Goal: Task Accomplishment & Management: Use online tool/utility

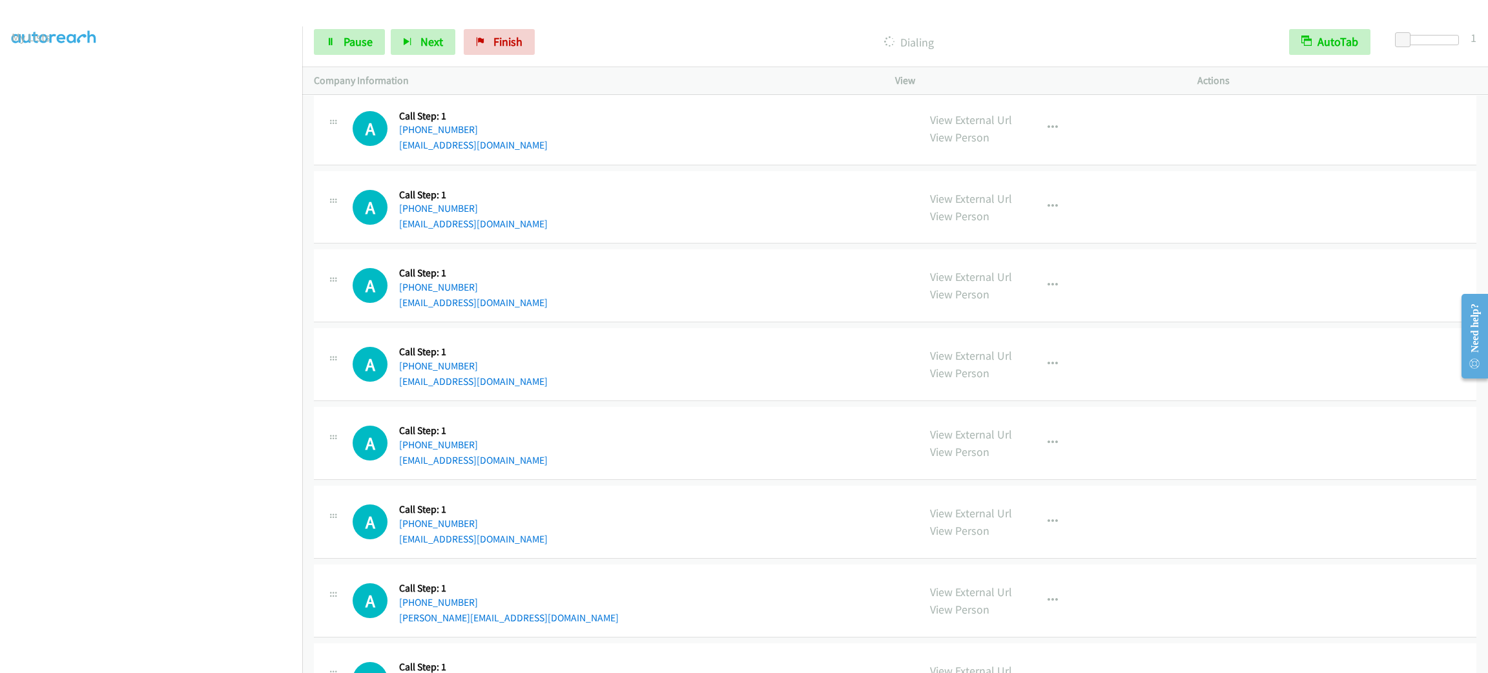
scroll to position [7471, 0]
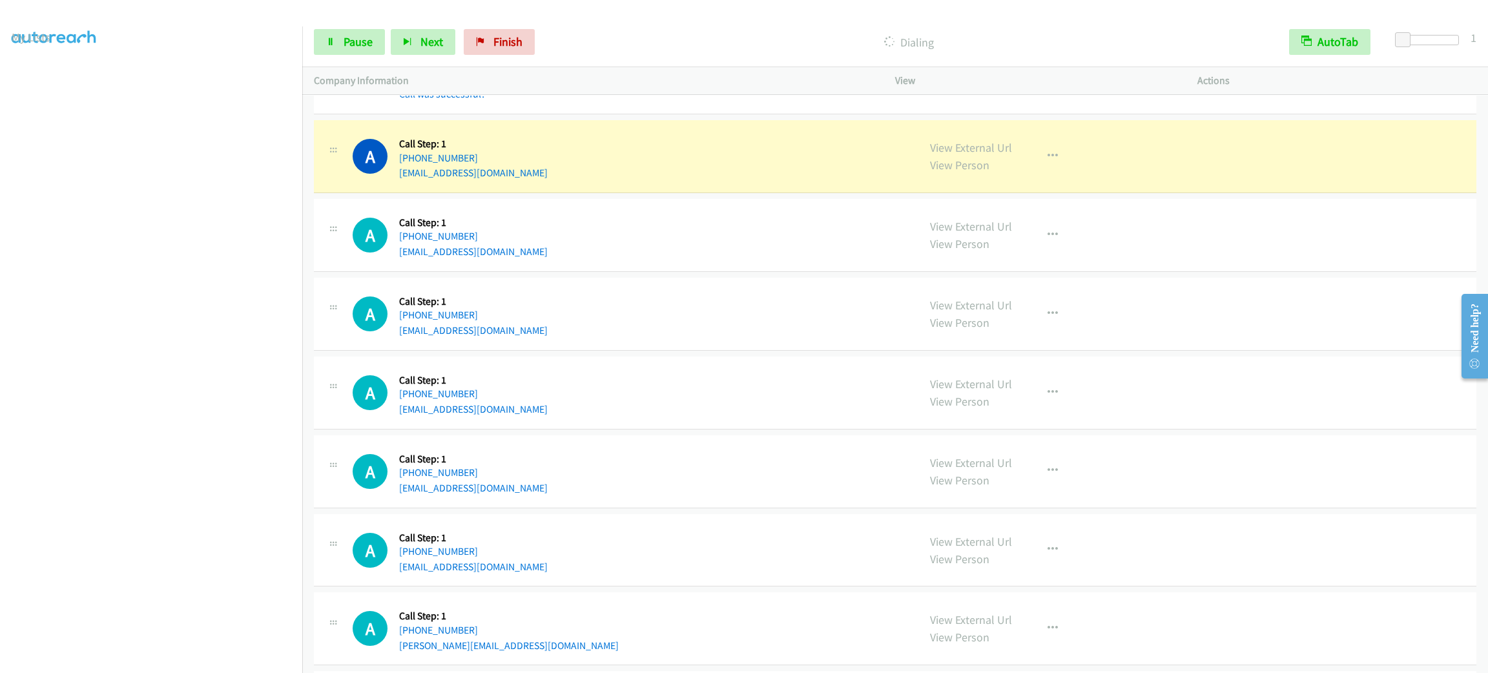
drag, startPoint x: 529, startPoint y: 273, endPoint x: 693, endPoint y: 134, distance: 215.0
click at [529, 260] on div "A Callback Scheduled Call Step: 1 [GEOGRAPHIC_DATA]/[GEOGRAPHIC_DATA] [PHONE_NU…" at bounding box center [630, 235] width 554 height 49
click at [997, 155] on link "View External Url" at bounding box center [971, 147] width 82 height 15
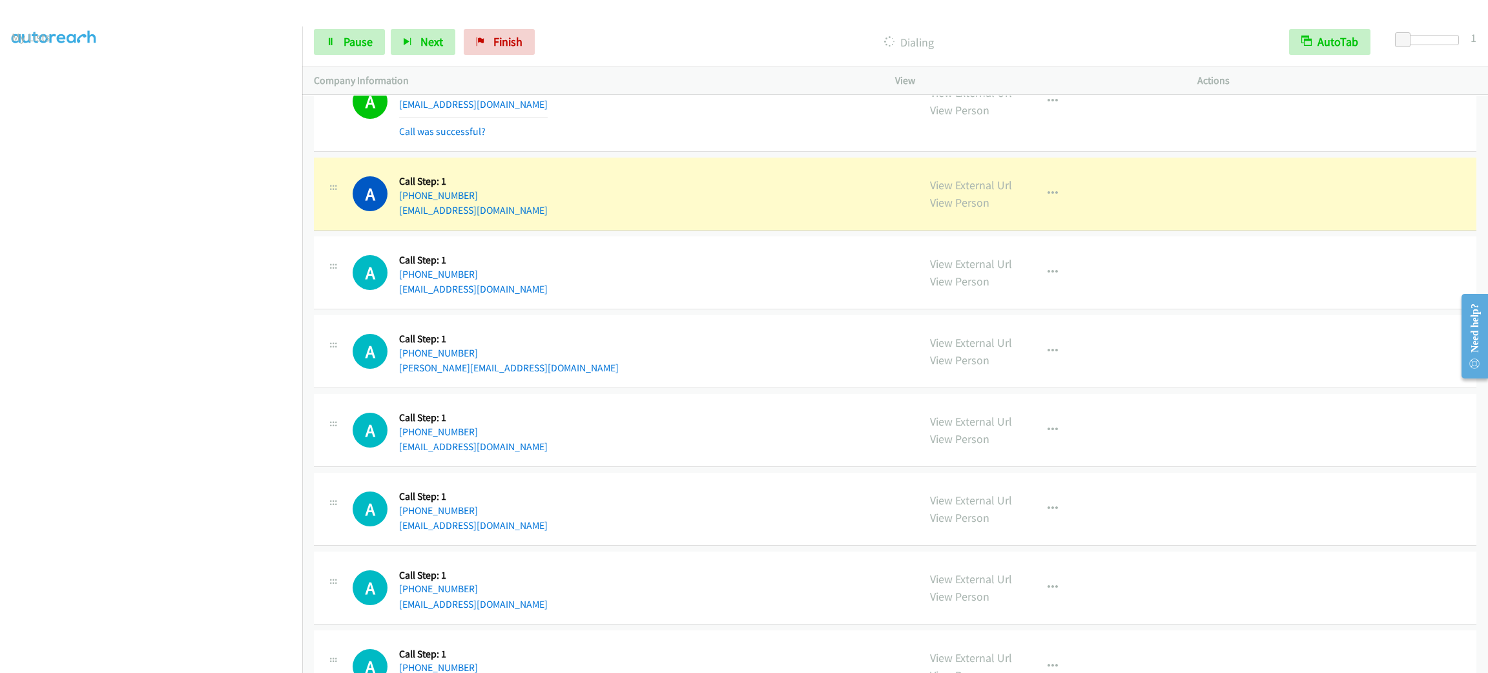
scroll to position [7956, 0]
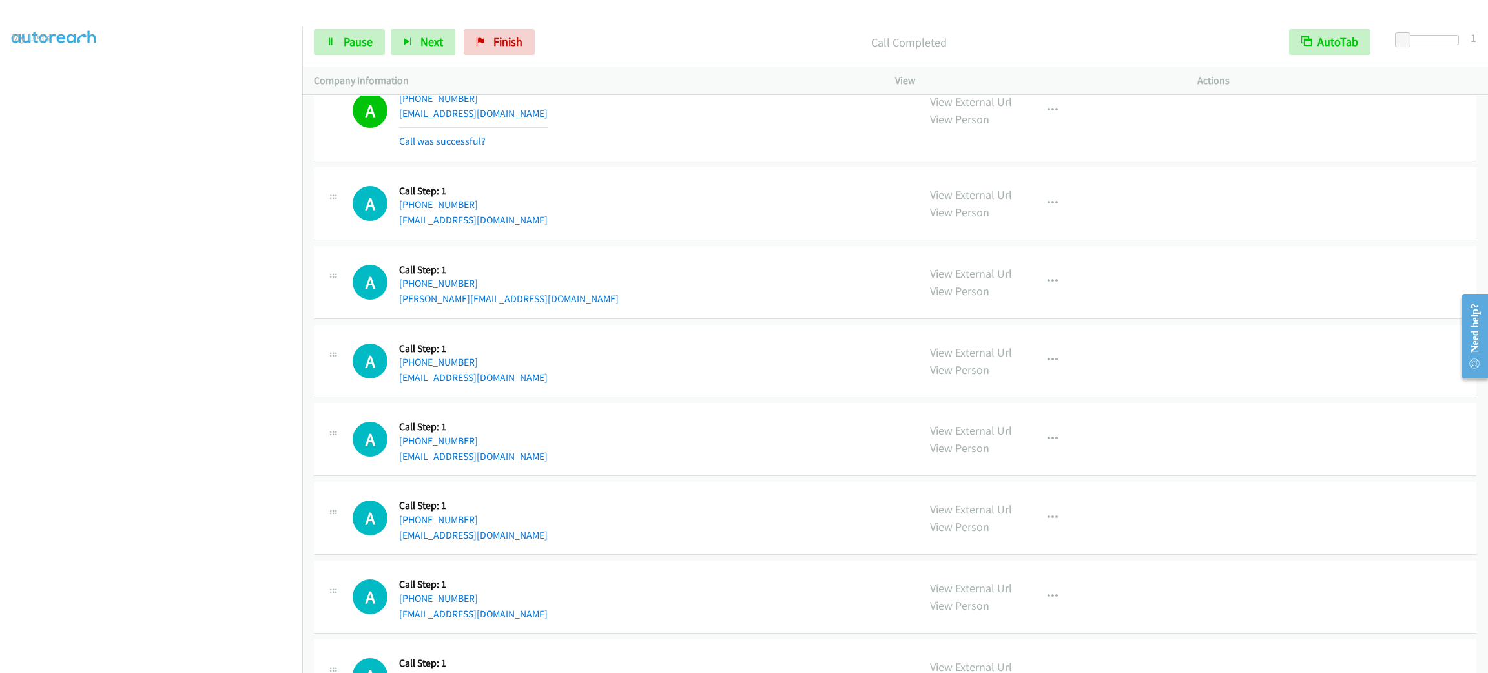
click at [373, 56] on div "Start Calls Pause Next Finish Call Completed AutoTab AutoTab 1" at bounding box center [895, 42] width 1186 height 50
click at [373, 54] on link "Pause" at bounding box center [349, 42] width 71 height 26
click at [368, 41] on span "Start Calls" at bounding box center [369, 41] width 50 height 15
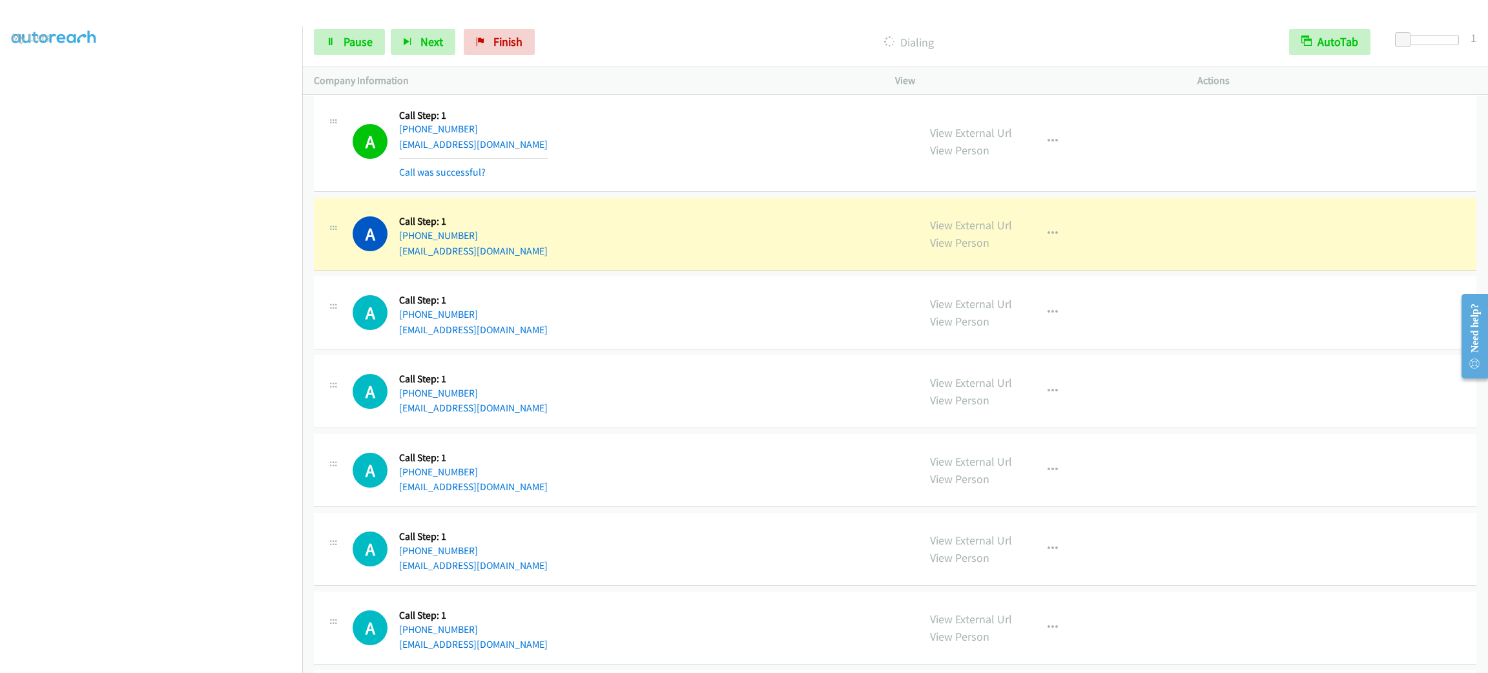
scroll to position [8420, 0]
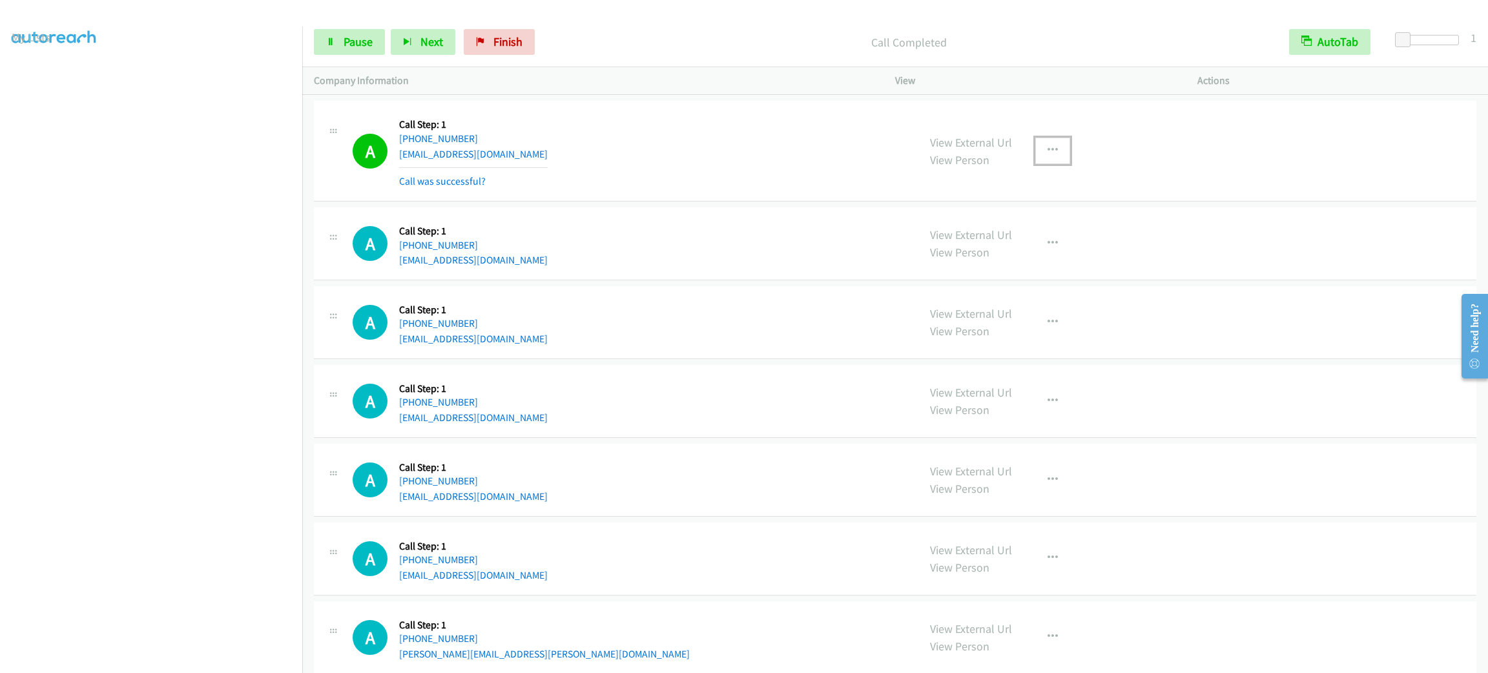
click at [1057, 163] on button "button" at bounding box center [1053, 151] width 35 height 26
click at [1014, 274] on link "Add to do not call list" at bounding box center [984, 261] width 172 height 26
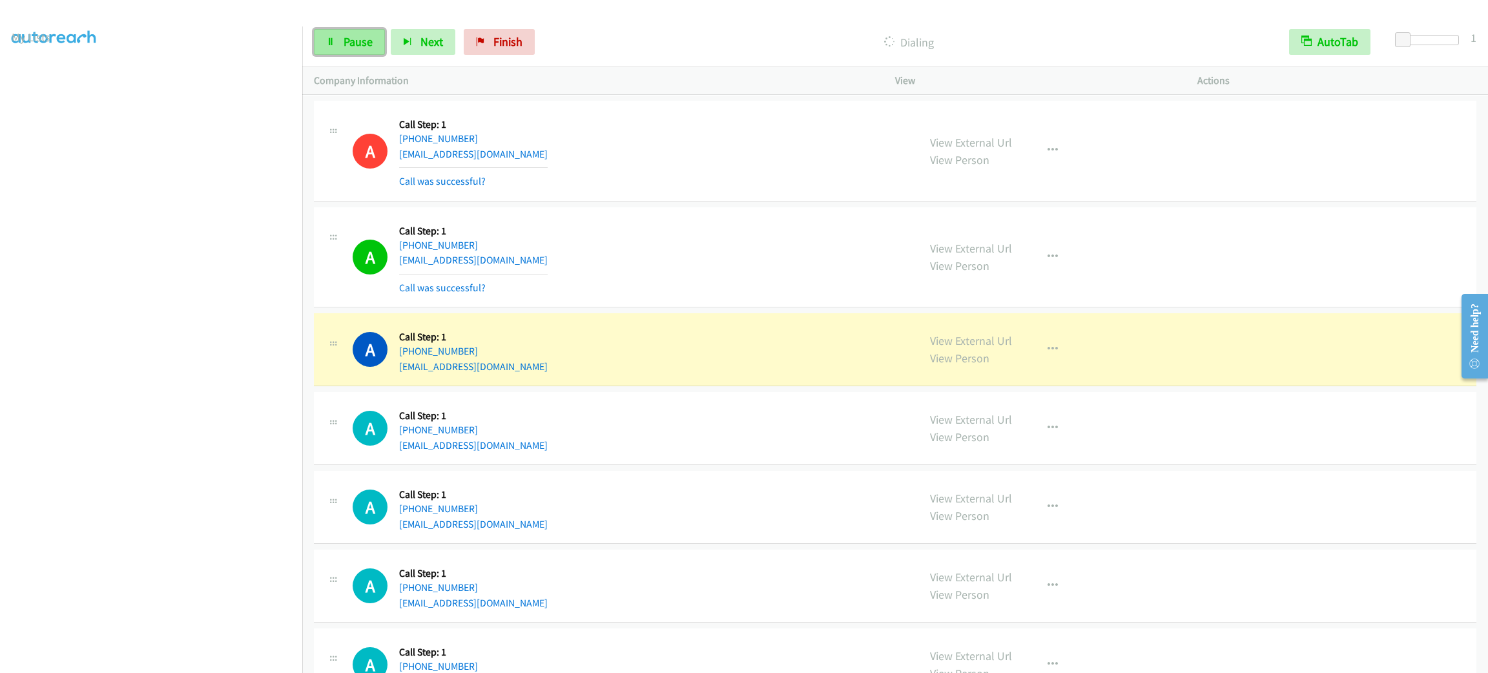
click at [362, 37] on span "Pause" at bounding box center [358, 41] width 29 height 15
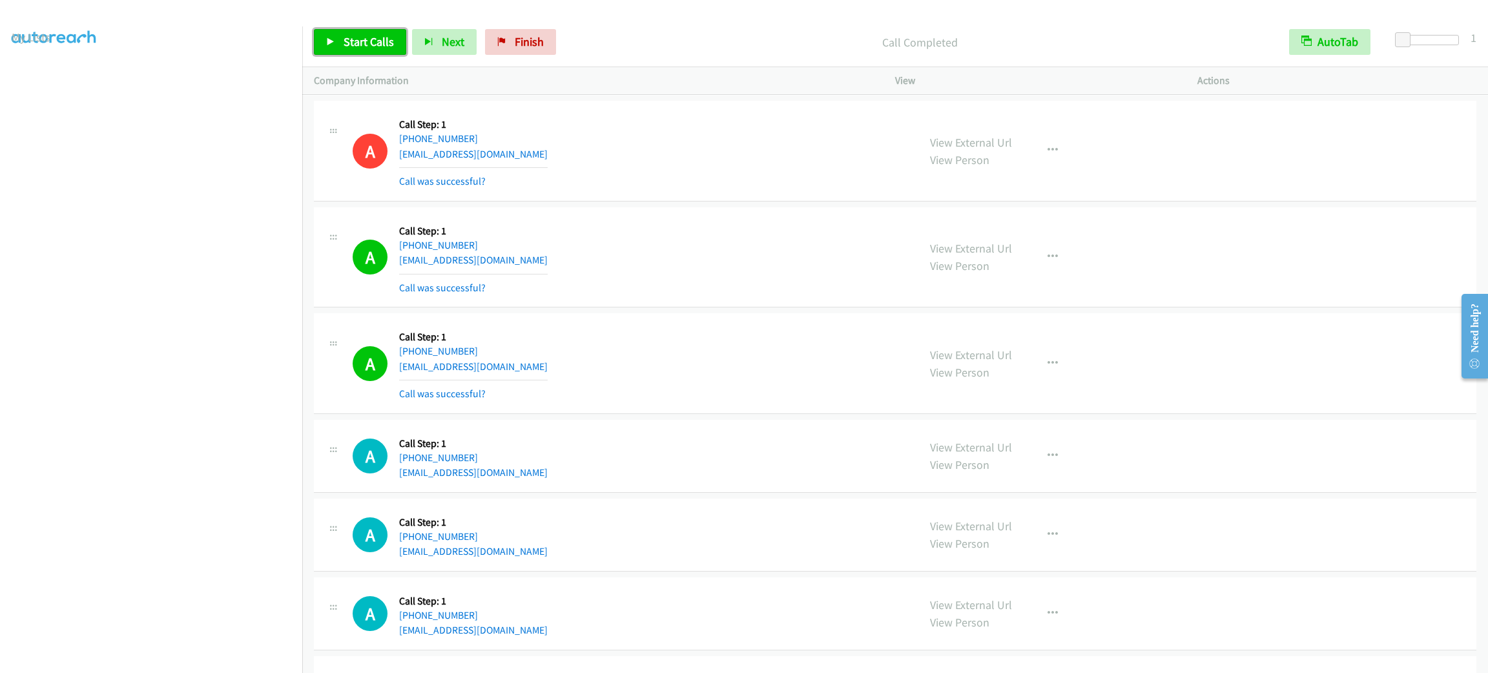
click at [331, 33] on link "Start Calls" at bounding box center [360, 42] width 92 height 26
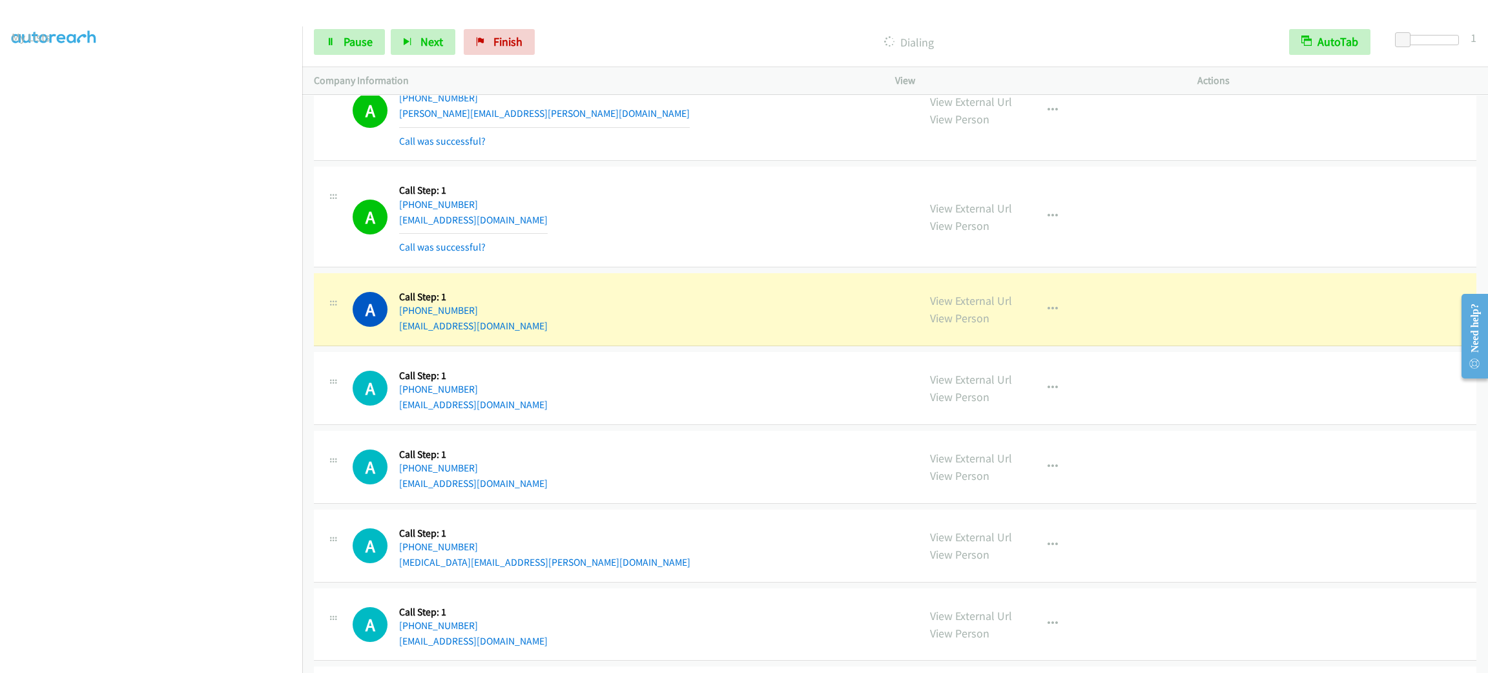
scroll to position [9195, 0]
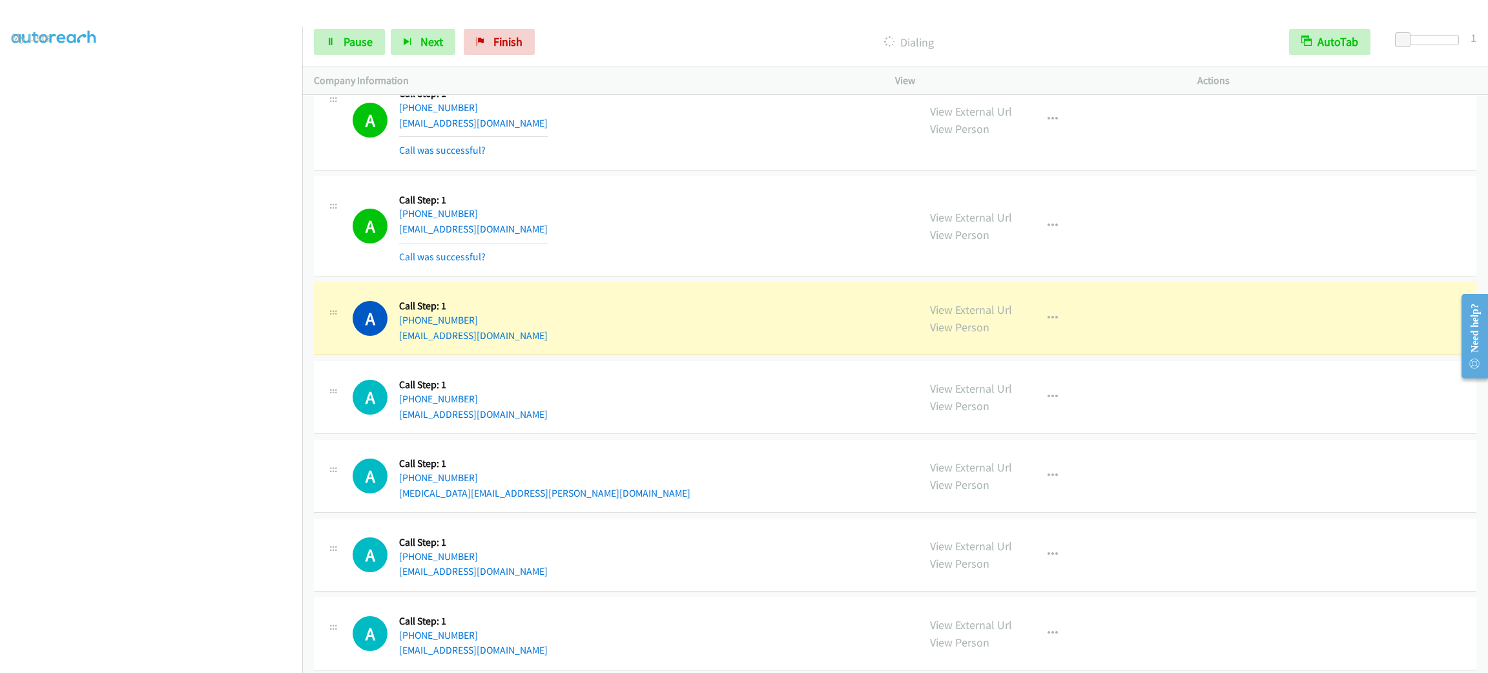
click at [188, 658] on section at bounding box center [151, 366] width 279 height 618
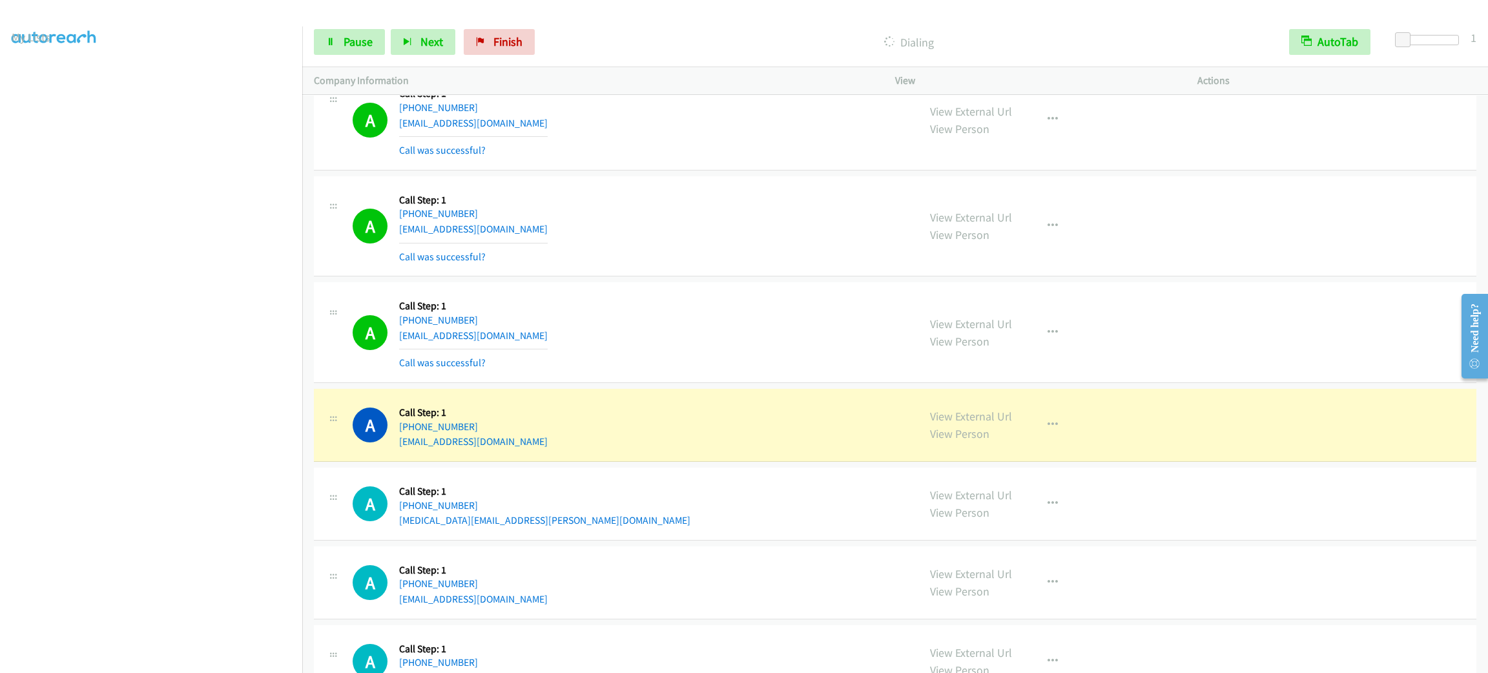
scroll to position [9389, 0]
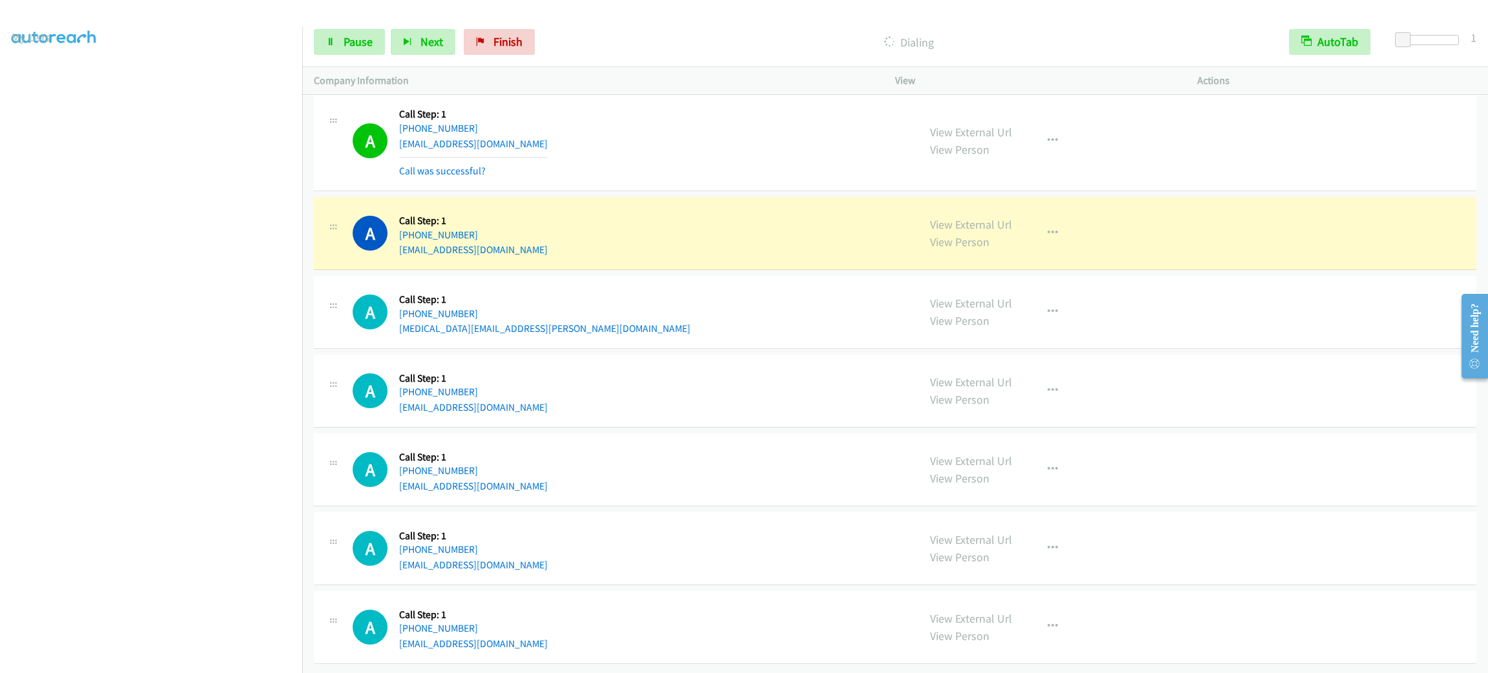
click at [700, 258] on div "A Callback Scheduled Call Step: 1 America/New_York [PHONE_NUMBER] [EMAIL_ADDRES…" at bounding box center [630, 233] width 554 height 49
click at [1026, 250] on div "View External Url View Person View External Url Email Schedule/Manage Callback …" at bounding box center [1076, 233] width 314 height 49
click at [1048, 238] on icon "button" at bounding box center [1053, 233] width 10 height 10
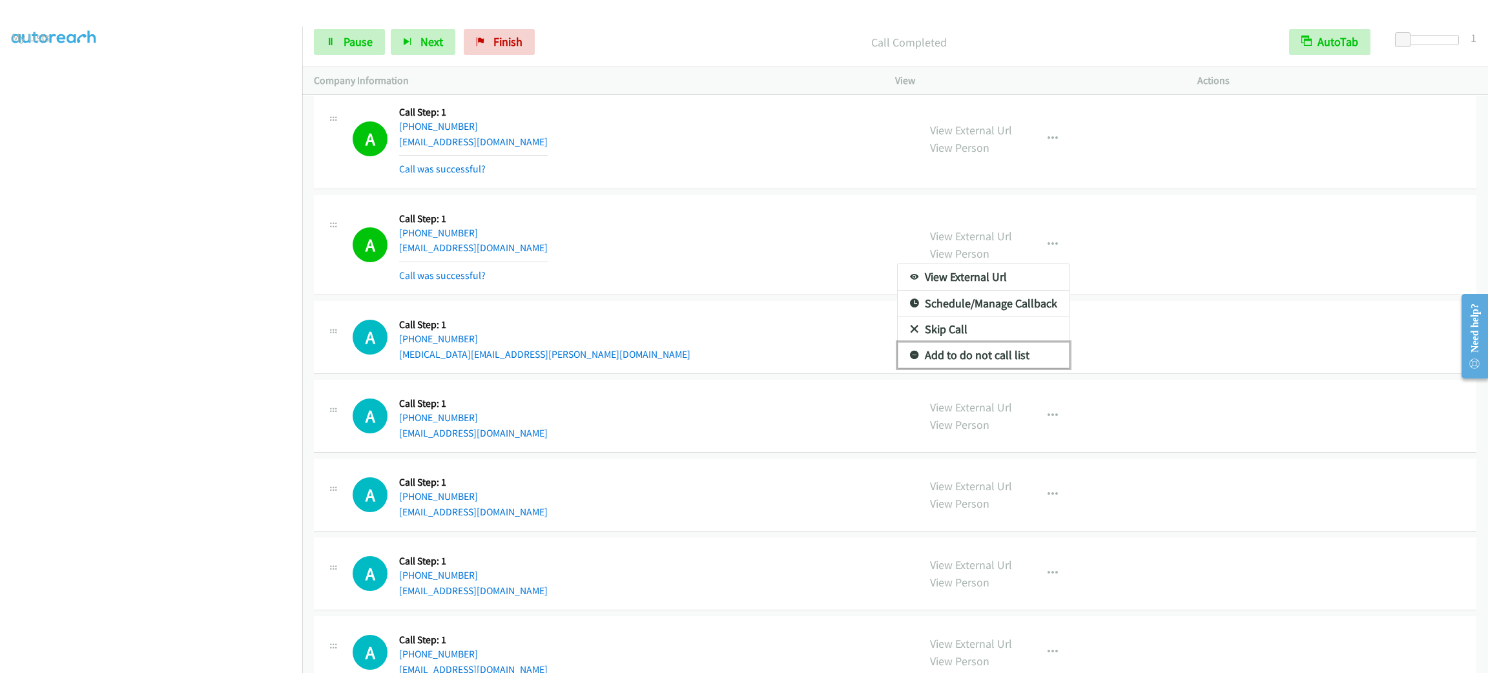
click at [1014, 368] on link "Add to do not call list" at bounding box center [984, 355] width 172 height 26
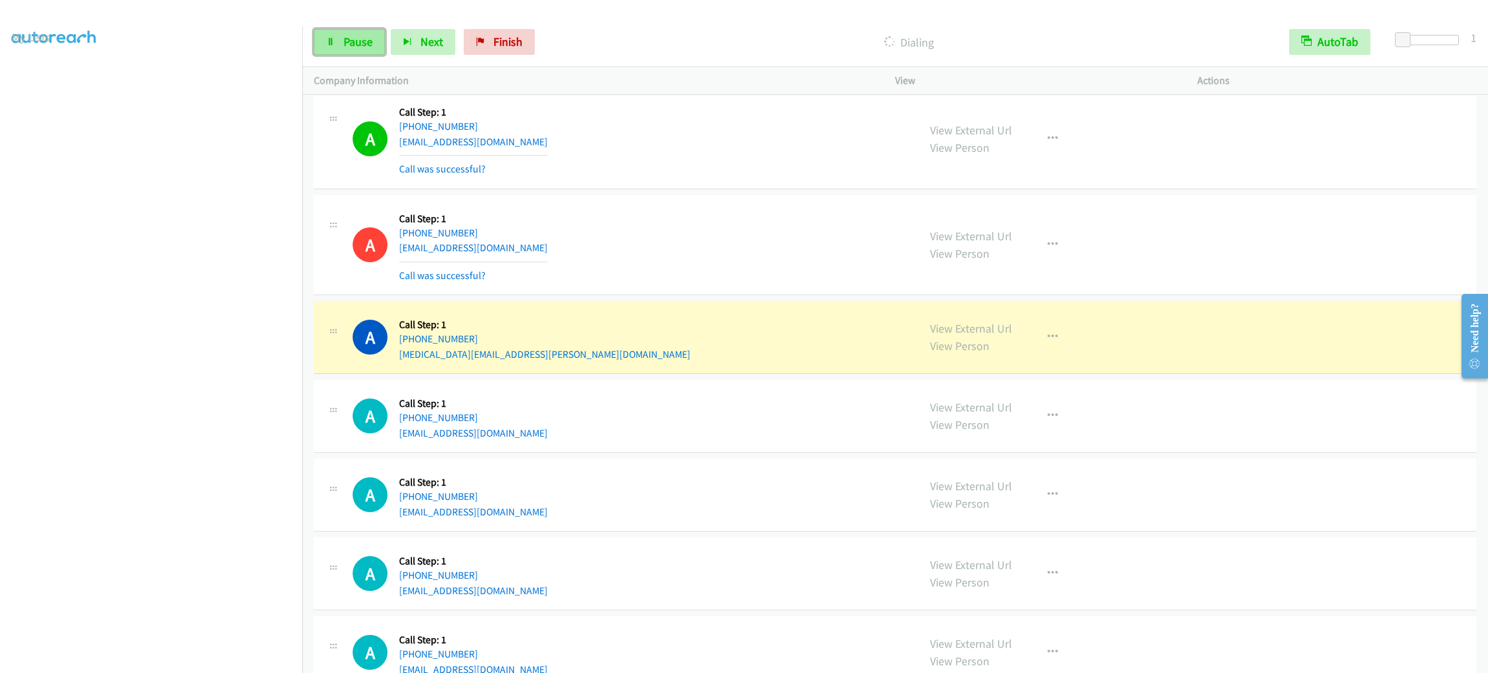
click at [373, 41] on link "Pause" at bounding box center [349, 42] width 71 height 26
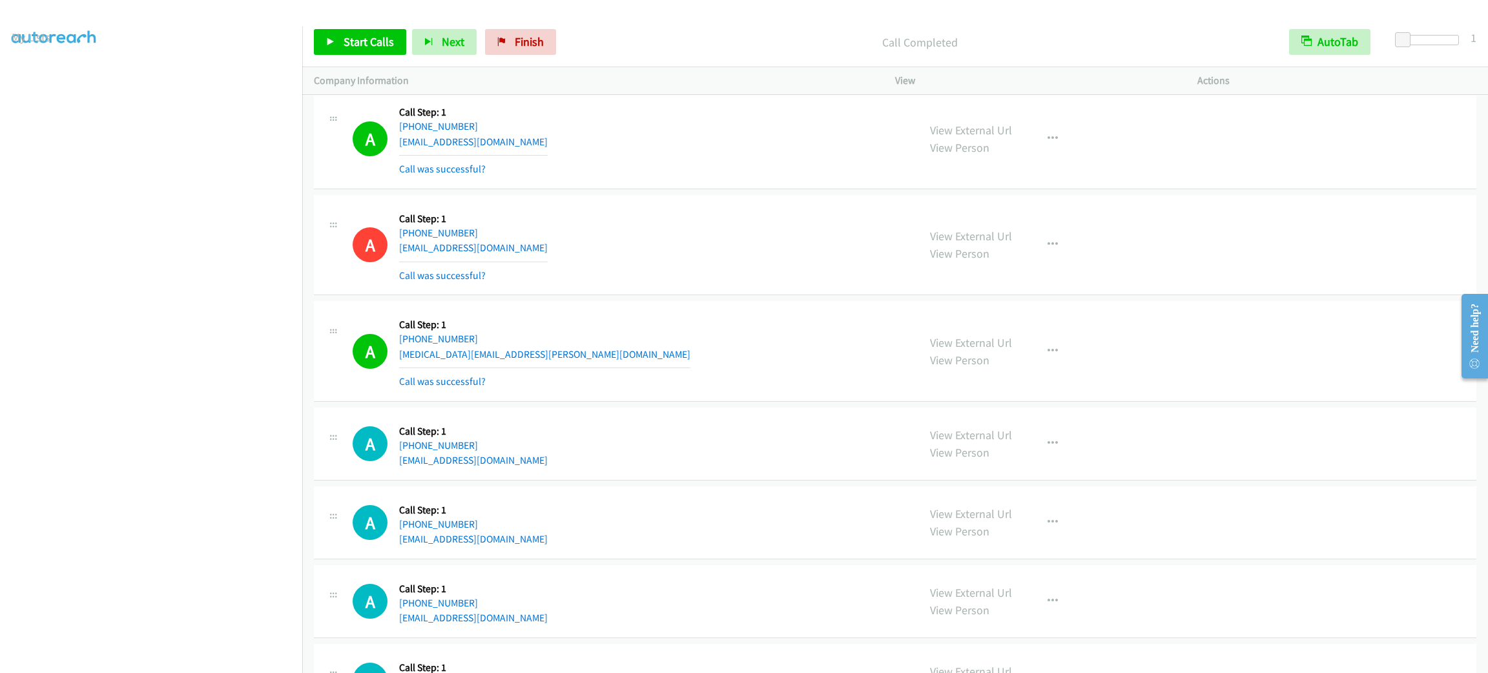
click at [575, 270] on div "A Callback Scheduled Call Step: 1 America/New_York [PHONE_NUMBER] [EMAIL_ADDRES…" at bounding box center [630, 245] width 554 height 77
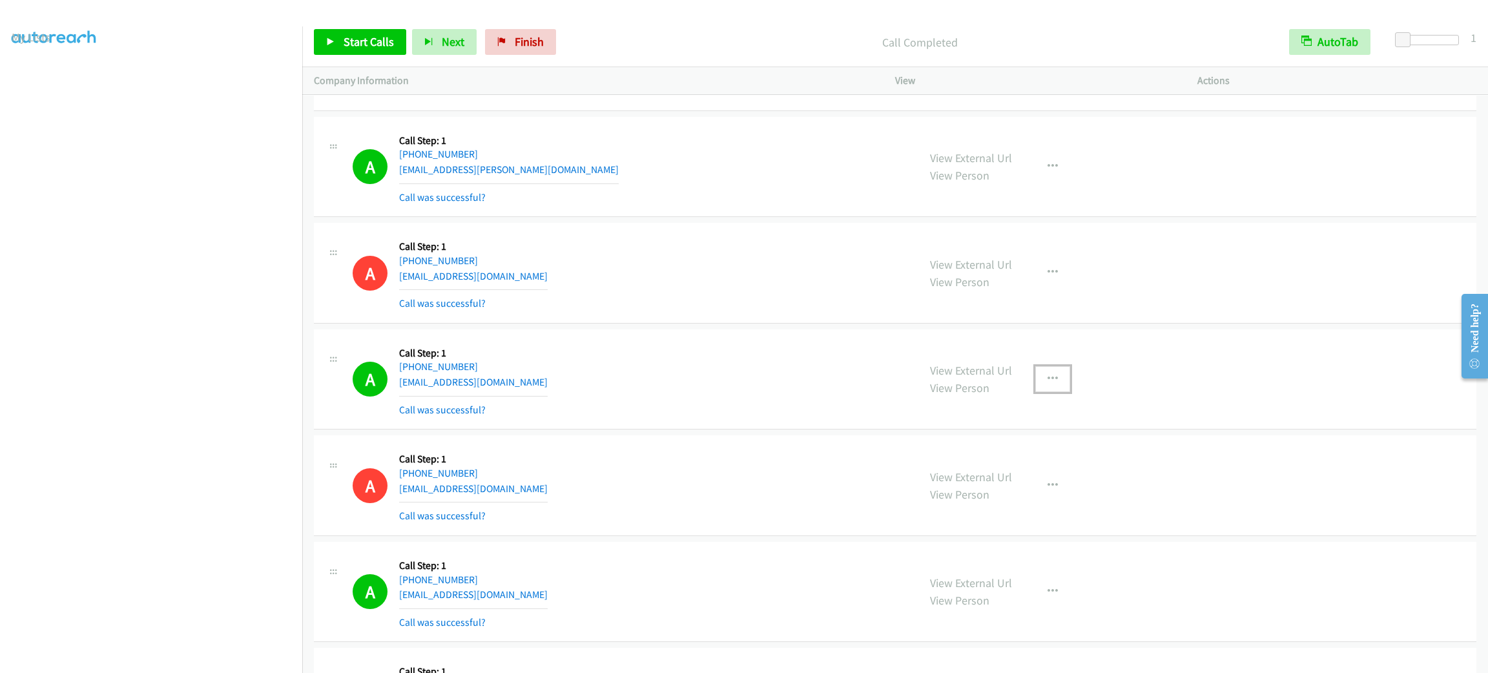
click at [1036, 379] on button "button" at bounding box center [1053, 379] width 35 height 26
click at [1041, 499] on link "Add to do not call list" at bounding box center [984, 490] width 172 height 26
click at [600, 235] on div "A Callback Scheduled Call Step: 1 [GEOGRAPHIC_DATA]/[GEOGRAPHIC_DATA] [PHONE_NU…" at bounding box center [895, 273] width 1163 height 101
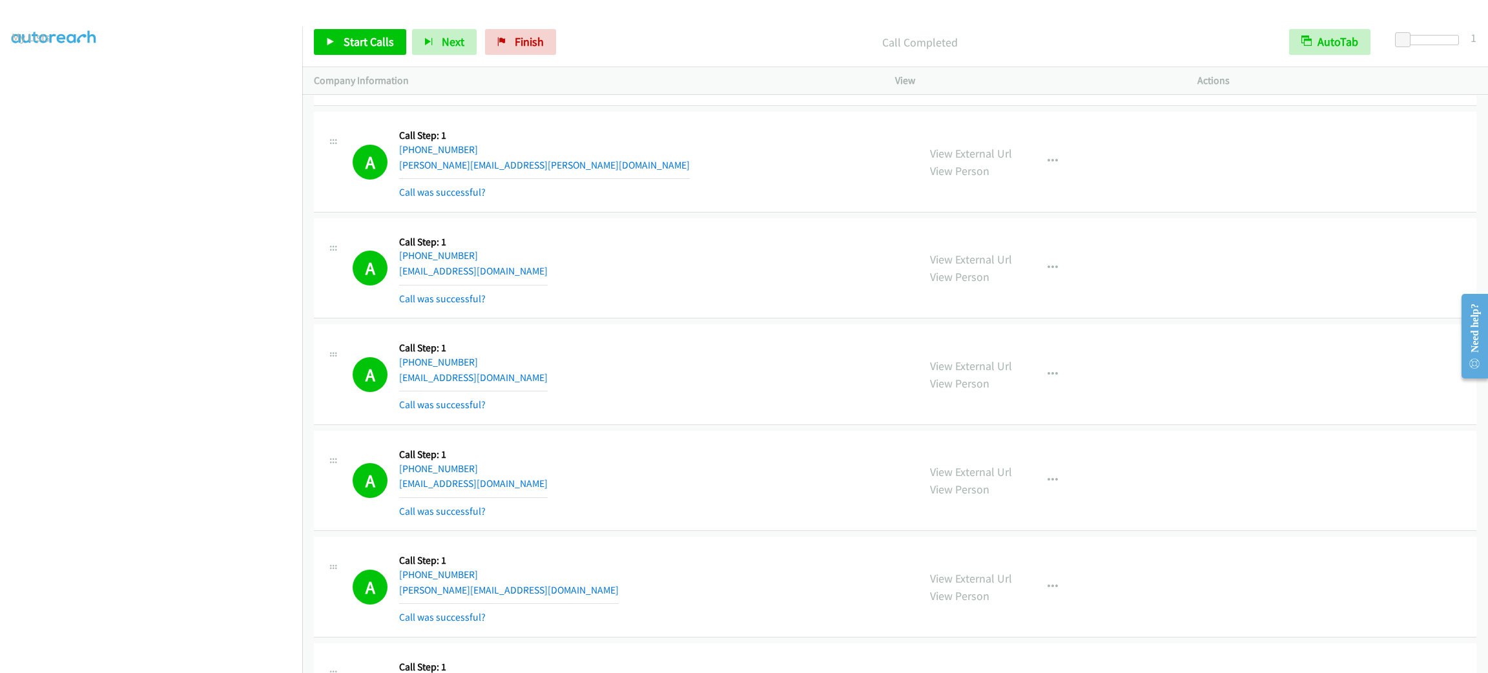
click at [1021, 380] on div "View External Url View Person View External Url Email Schedule/Manage Callback …" at bounding box center [1076, 374] width 314 height 77
click at [1048, 380] on icon "button" at bounding box center [1053, 375] width 10 height 10
click at [1030, 498] on link "Add to do not call list" at bounding box center [984, 485] width 172 height 26
click at [836, 375] on div "A Callback Scheduled Call Step: 1 [GEOGRAPHIC_DATA]/[GEOGRAPHIC_DATA] [PHONE_NU…" at bounding box center [630, 374] width 554 height 77
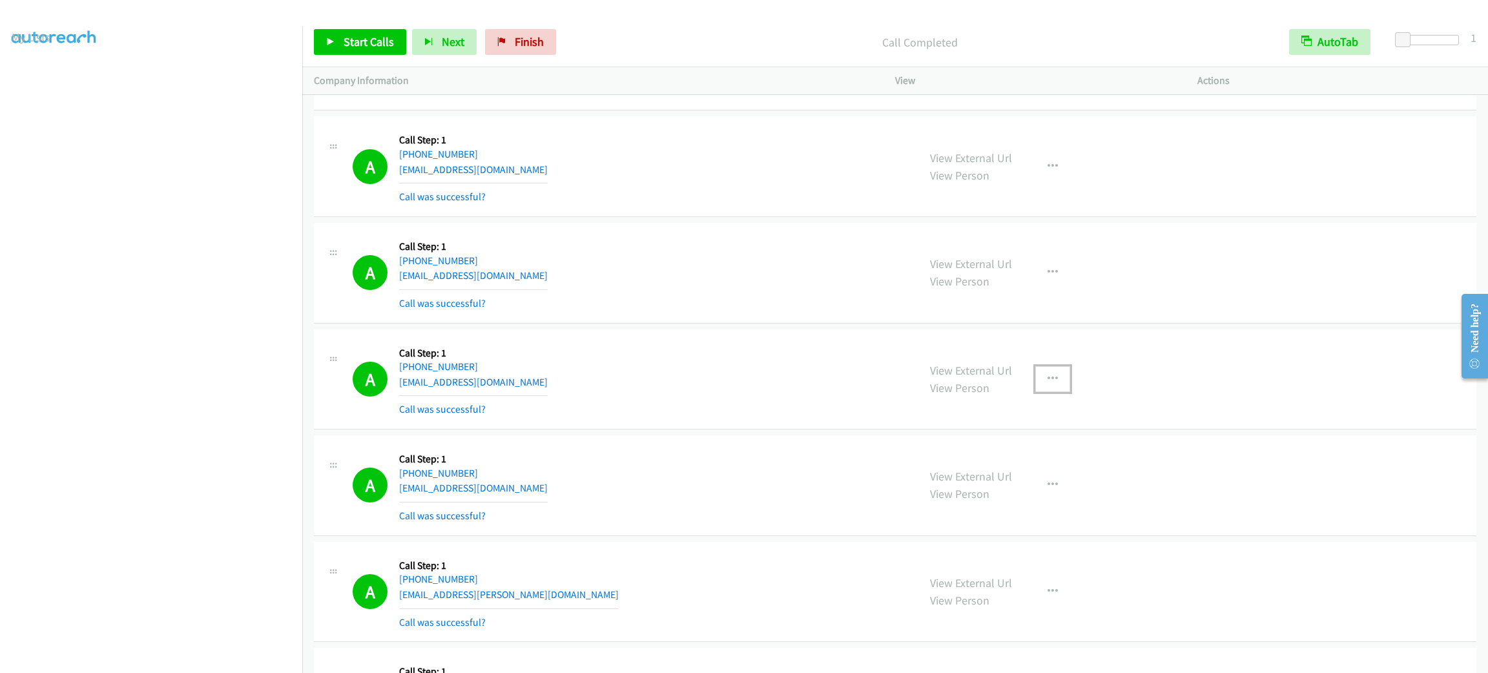
click at [1051, 380] on button "button" at bounding box center [1053, 379] width 35 height 26
click at [1045, 491] on link "Add to do not call list" at bounding box center [984, 490] width 172 height 26
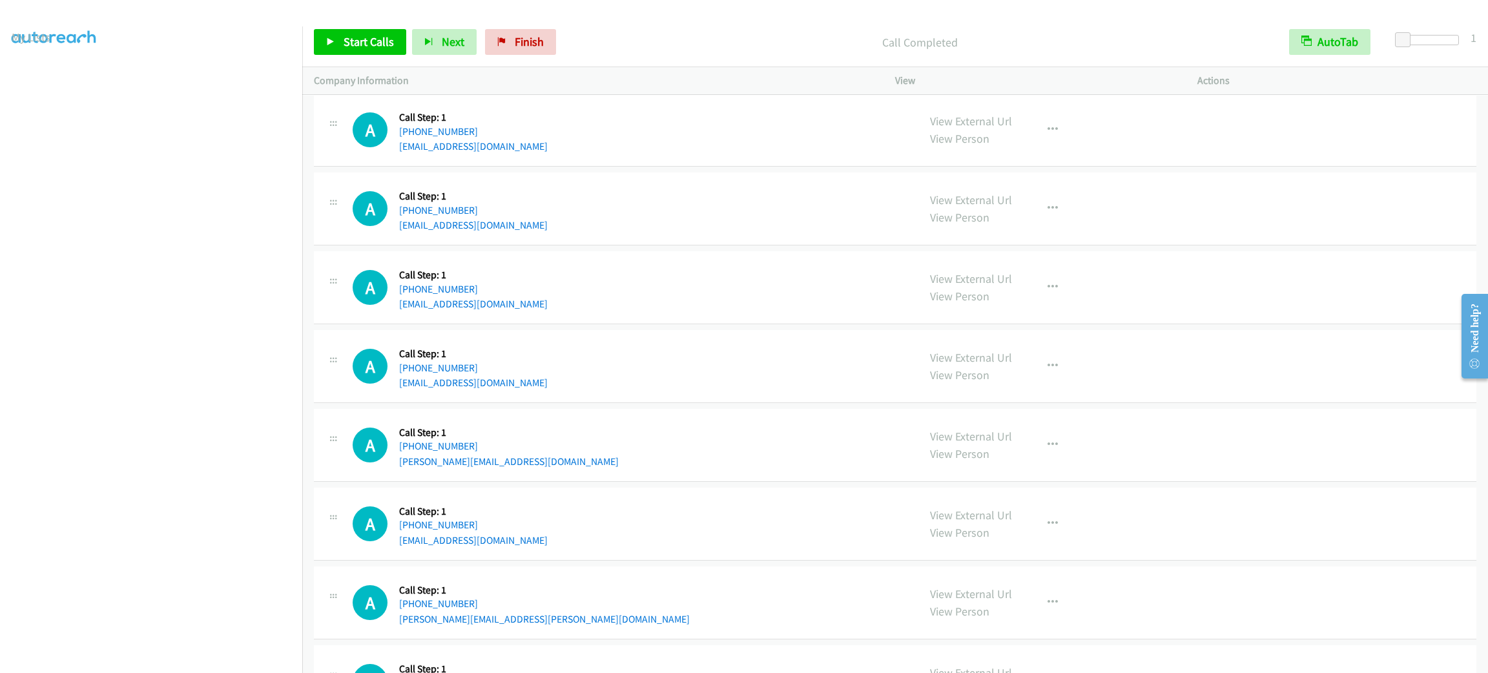
scroll to position [9412, 0]
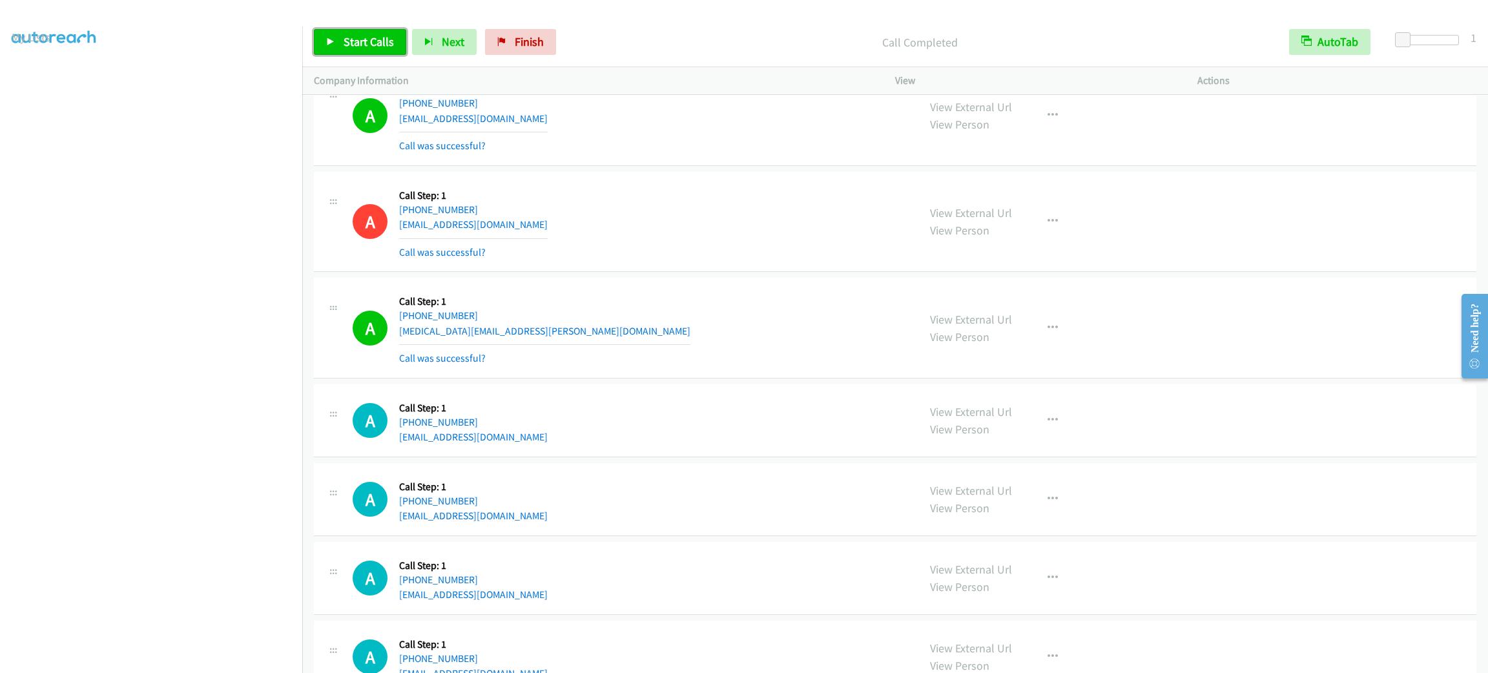
click at [354, 37] on span "Start Calls" at bounding box center [369, 41] width 50 height 15
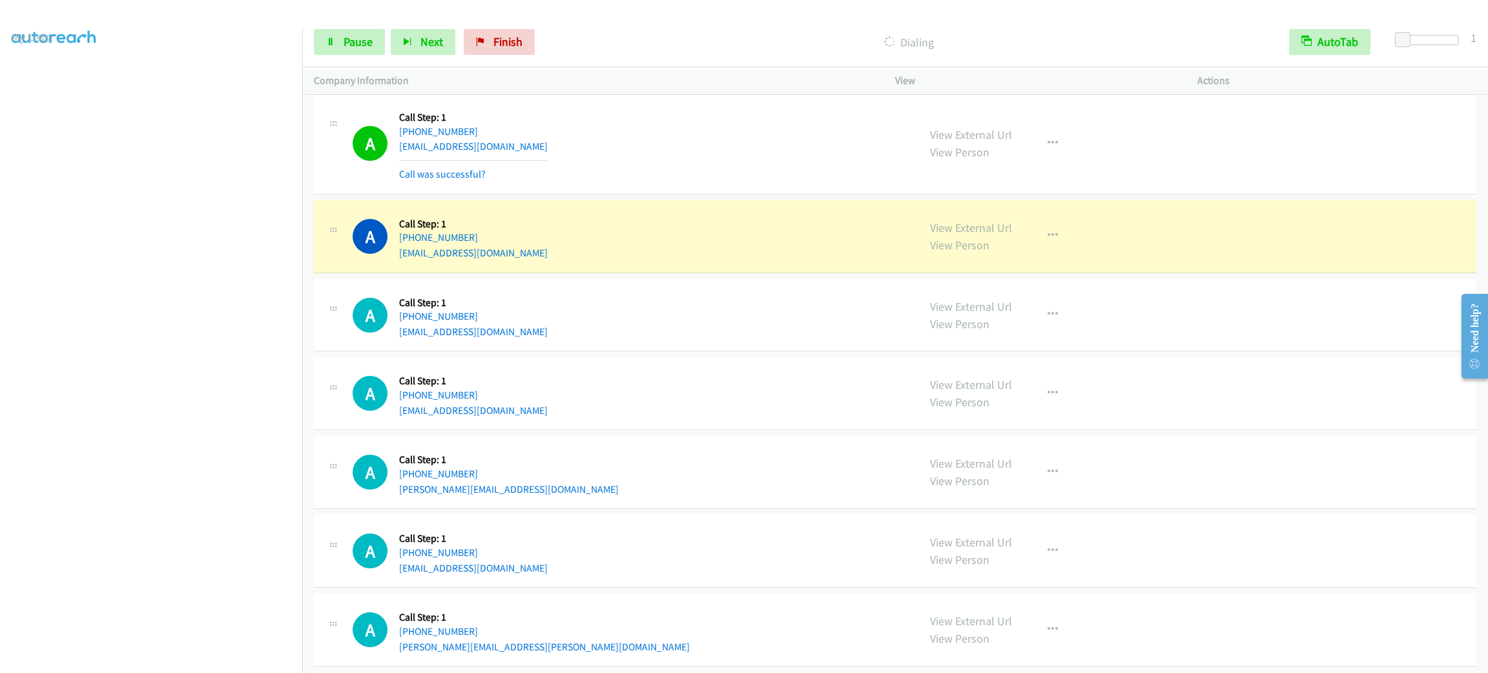
scroll to position [9800, 0]
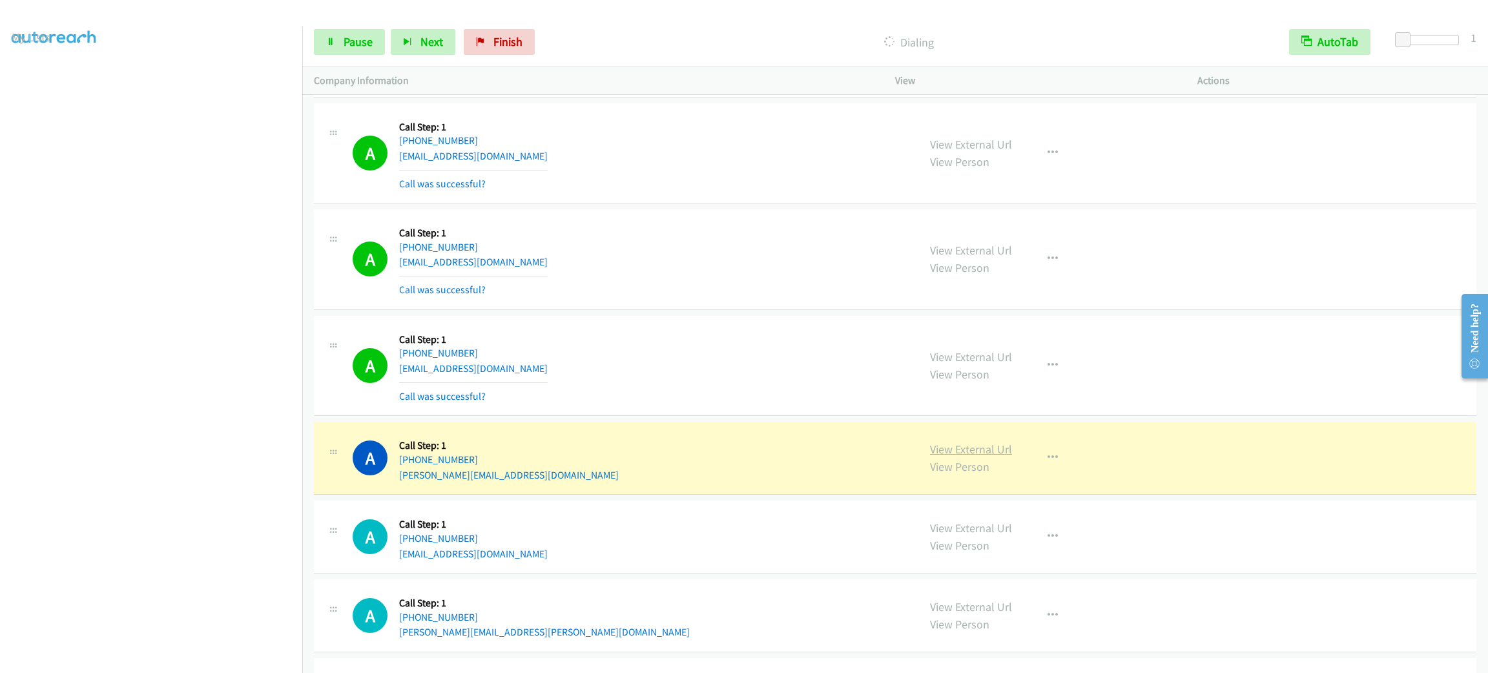
click at [937, 457] on link "View External Url" at bounding box center [971, 449] width 82 height 15
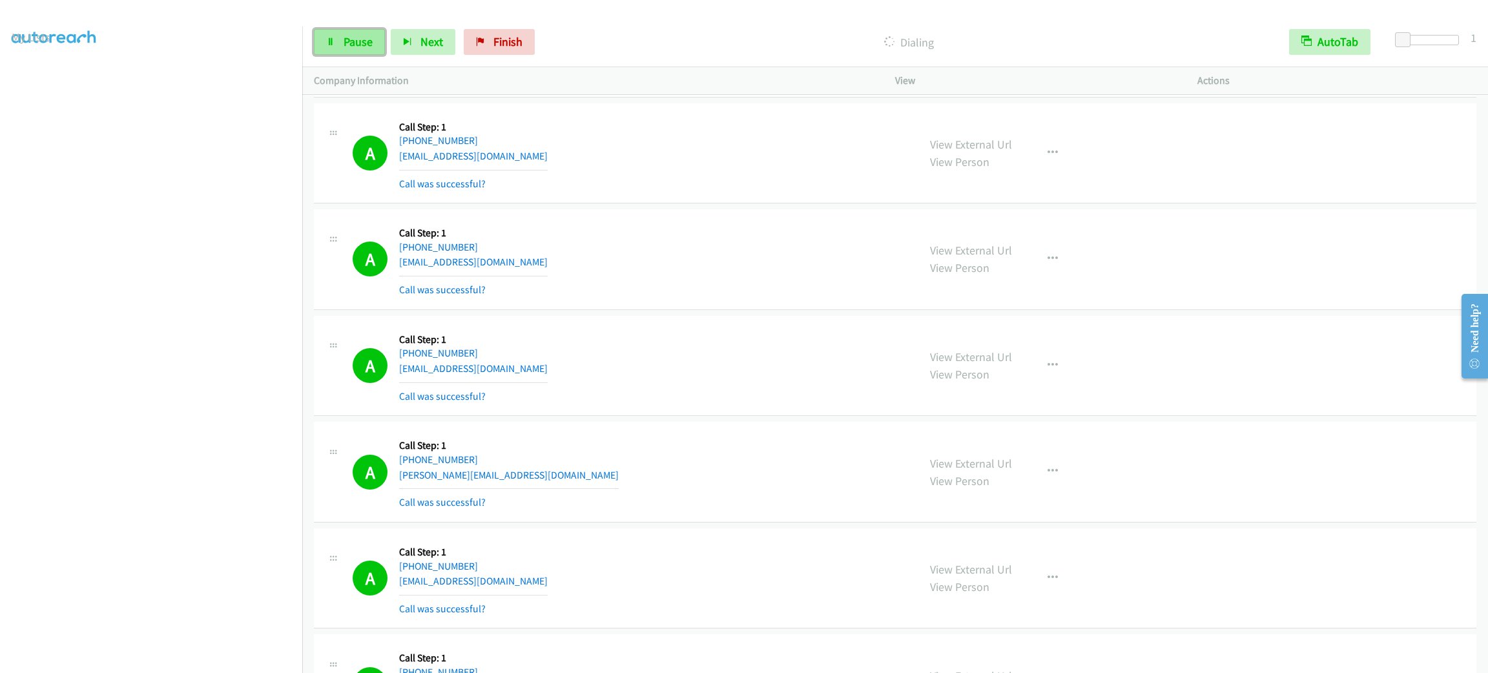
click at [370, 50] on link "Pause" at bounding box center [349, 42] width 71 height 26
click at [351, 45] on span "Start Calls" at bounding box center [369, 41] width 50 height 15
click at [362, 38] on span "Pause" at bounding box center [358, 41] width 29 height 15
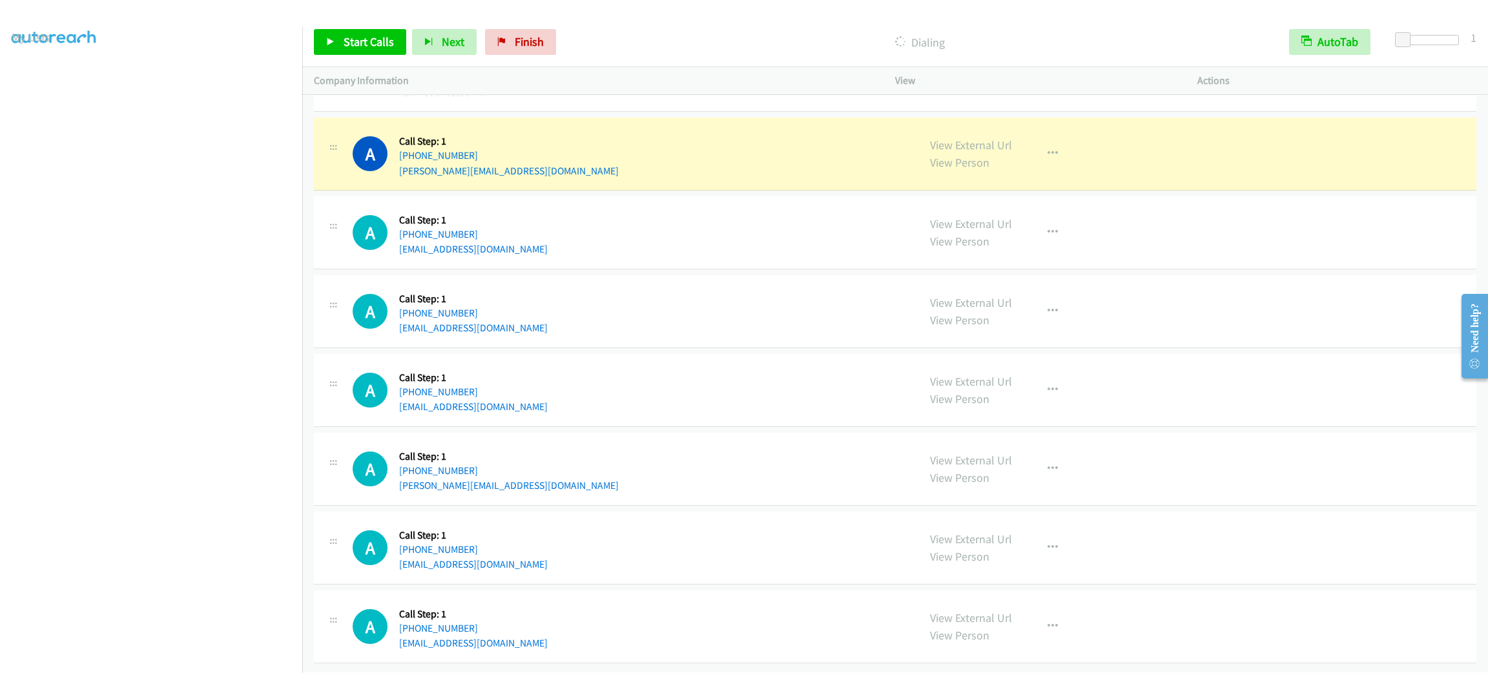
scroll to position [0, 0]
click at [33, 72] on link "My Lists" at bounding box center [31, 79] width 39 height 15
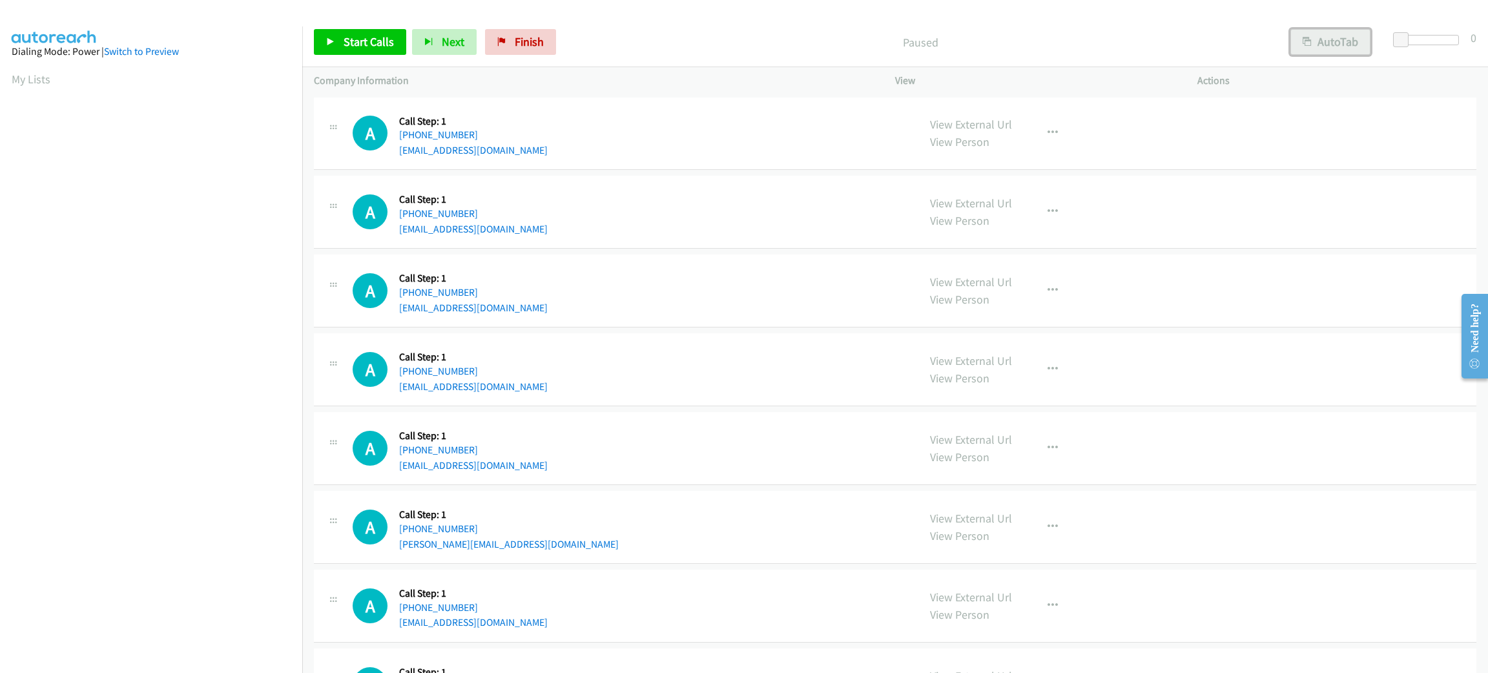
click at [1320, 39] on button "AutoTab" at bounding box center [1331, 42] width 80 height 26
click at [1401, 32] on span at bounding box center [1405, 40] width 16 height 16
click at [1397, 32] on span at bounding box center [1403, 40] width 16 height 16
click at [359, 34] on span "Start Calls" at bounding box center [369, 41] width 50 height 15
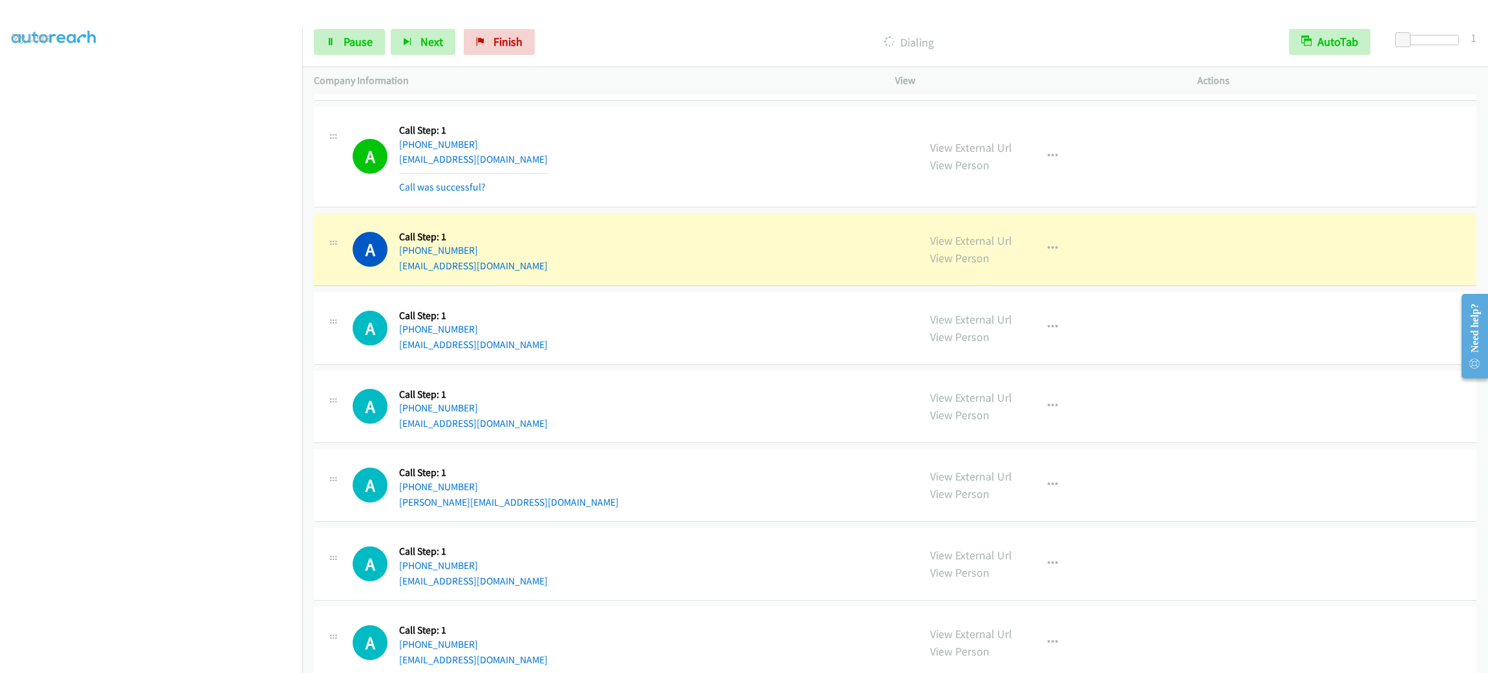
scroll to position [194, 0]
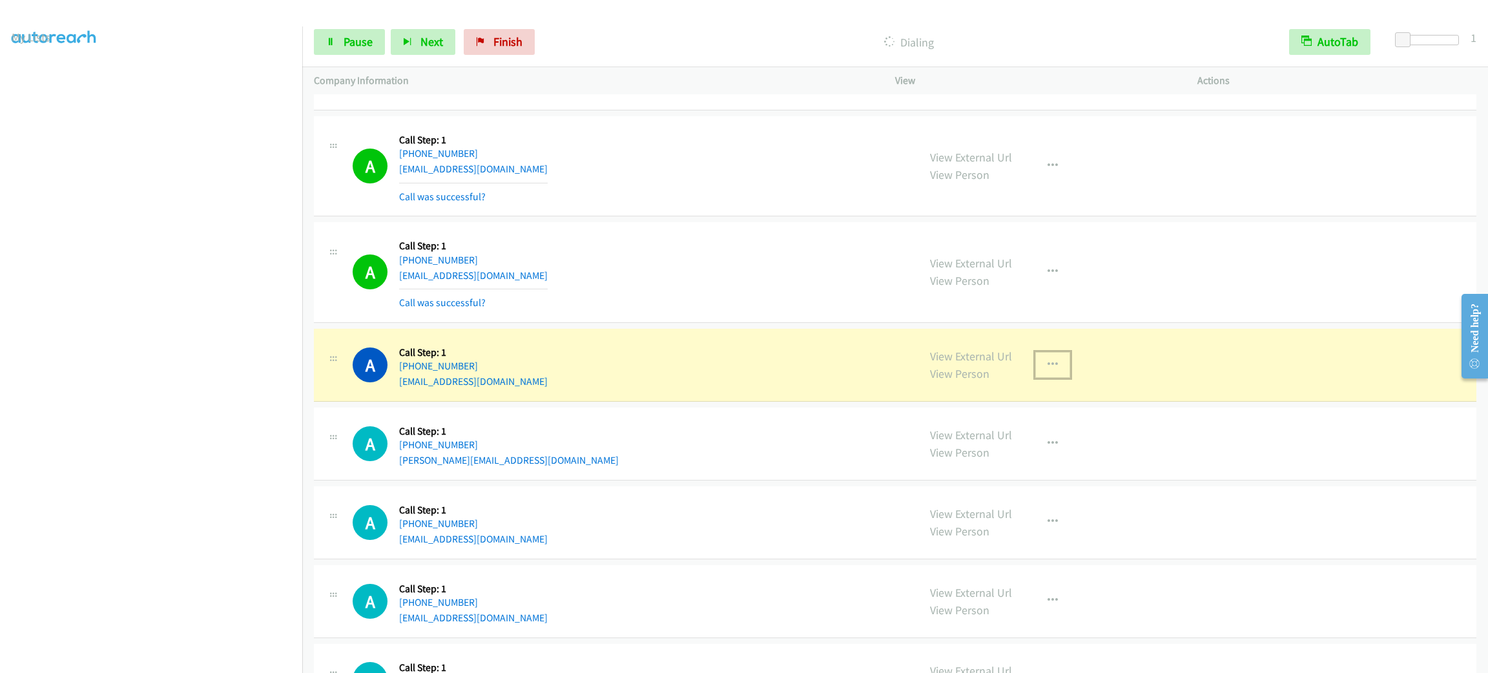
click at [1048, 360] on icon "button" at bounding box center [1053, 365] width 10 height 10
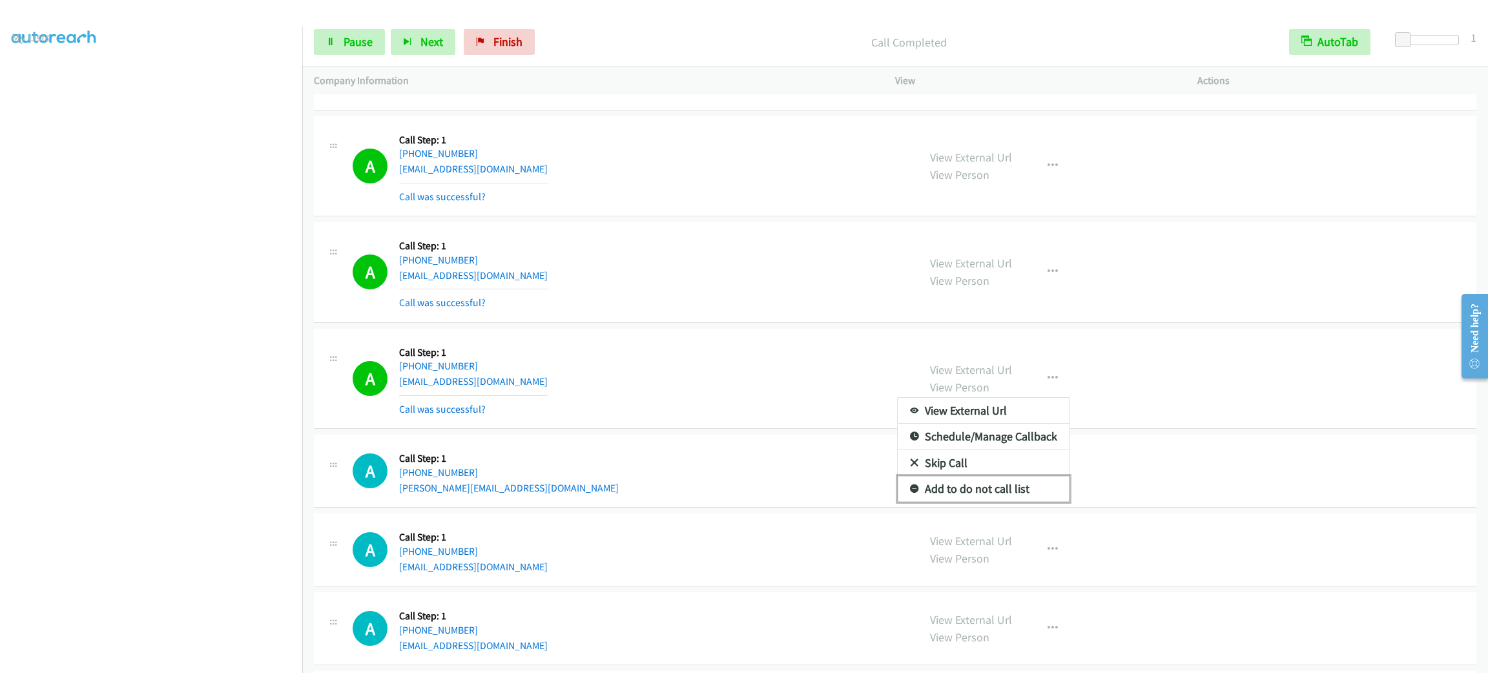
click at [966, 490] on link "Add to do not call list" at bounding box center [984, 489] width 172 height 26
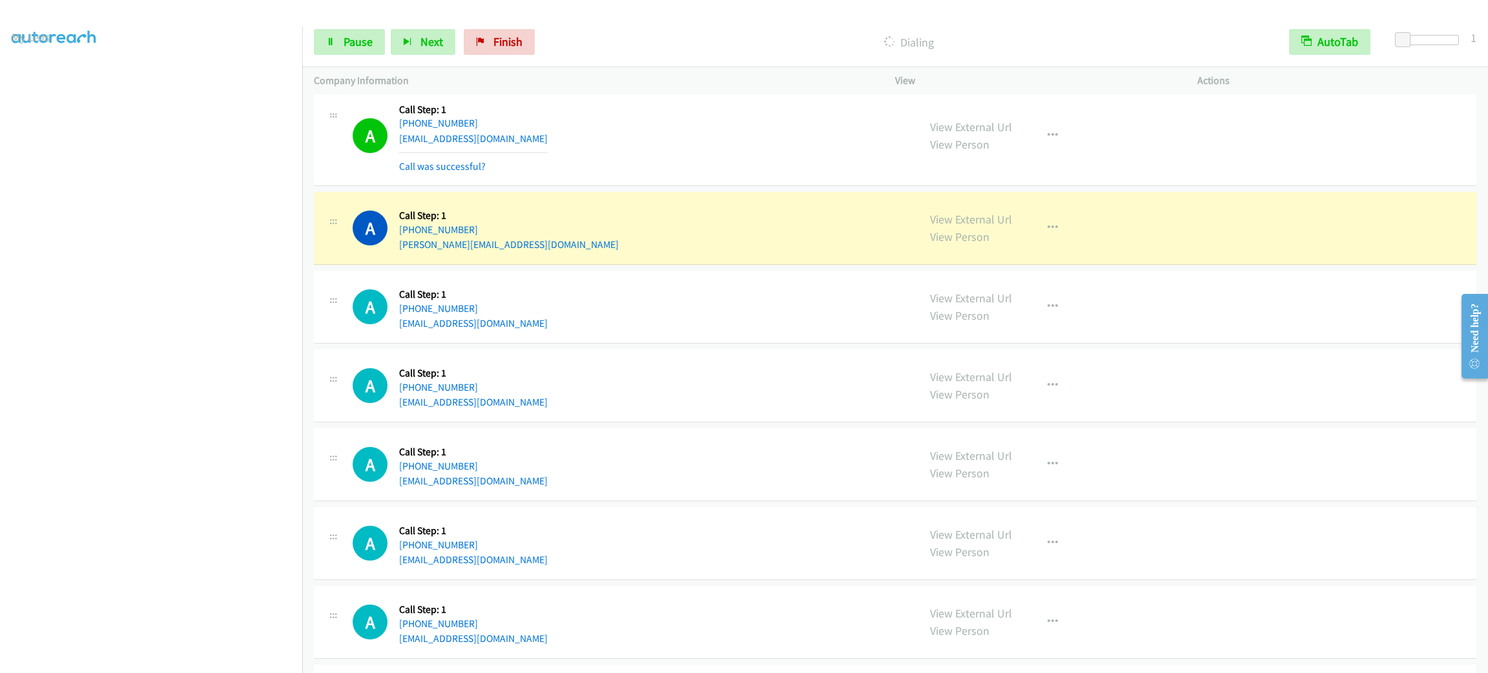
scroll to position [1065, 0]
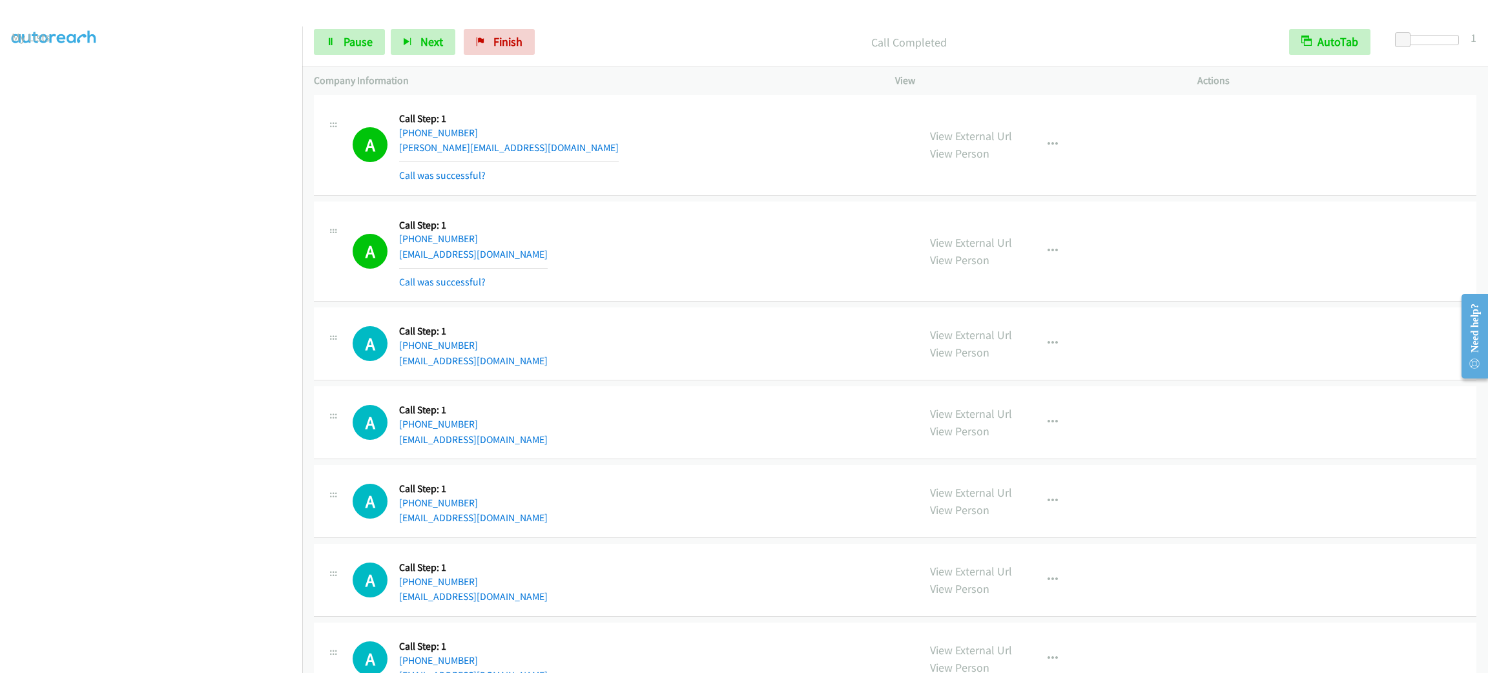
click at [1041, 238] on div "View External Url View Person View External Url Email Schedule/Manage Callback …" at bounding box center [1076, 251] width 314 height 77
click at [1045, 258] on button "button" at bounding box center [1053, 251] width 35 height 26
click at [1029, 363] on link "Add to do not call list" at bounding box center [984, 362] width 172 height 26
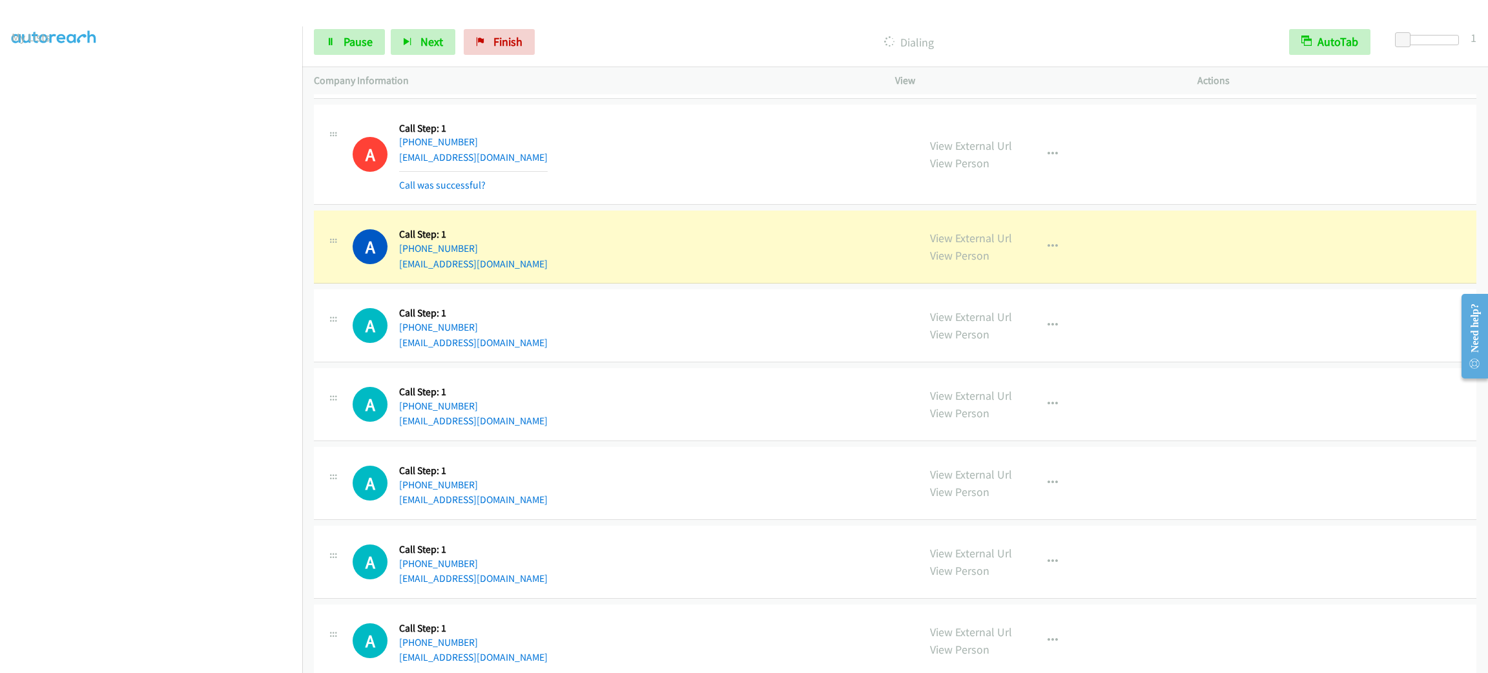
scroll to position [1259, 0]
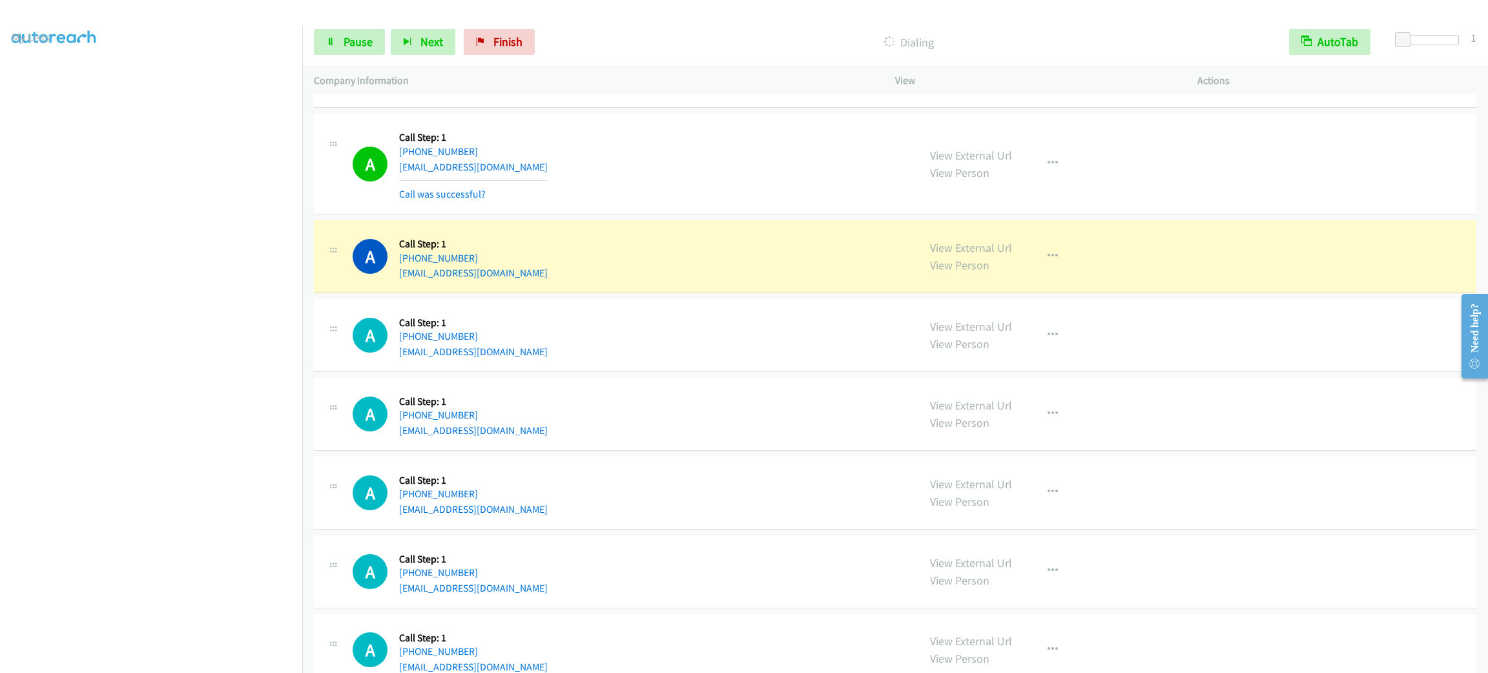
click at [496, 249] on div "A Callback Scheduled Call Step: 1 America/New_York +1 862-591-5464 jjuarez27@me…" at bounding box center [630, 256] width 554 height 49
click at [490, 253] on div "A Callback Scheduled Call Step: 1 America/New_York +1 862-591-5464 jjuarez27@me…" at bounding box center [630, 256] width 554 height 49
drag, startPoint x: 486, startPoint y: 261, endPoint x: 408, endPoint y: 254, distance: 78.5
click at [408, 254] on div "A Callback Scheduled Call Step: 1 America/New_York +1 862-591-5464 jjuarez27@me…" at bounding box center [630, 256] width 554 height 49
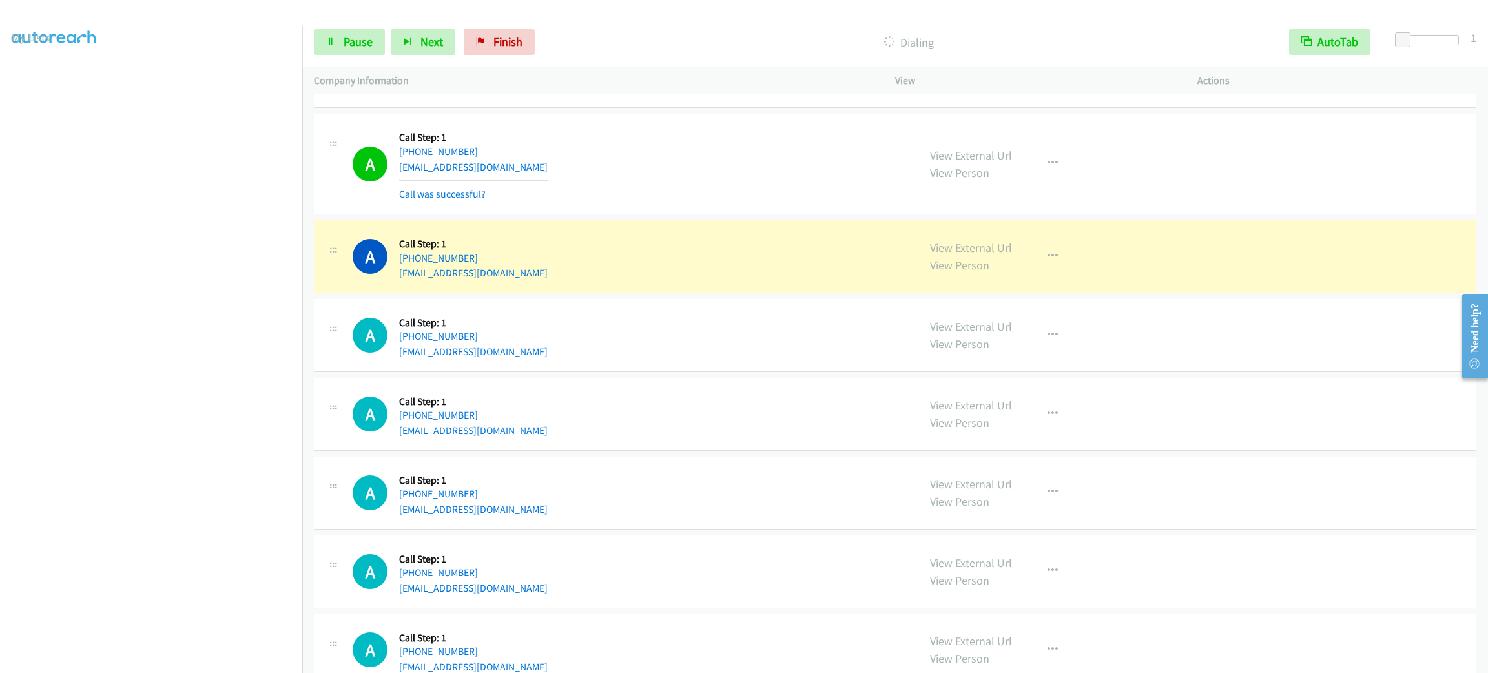
copy link "862-591-5464"
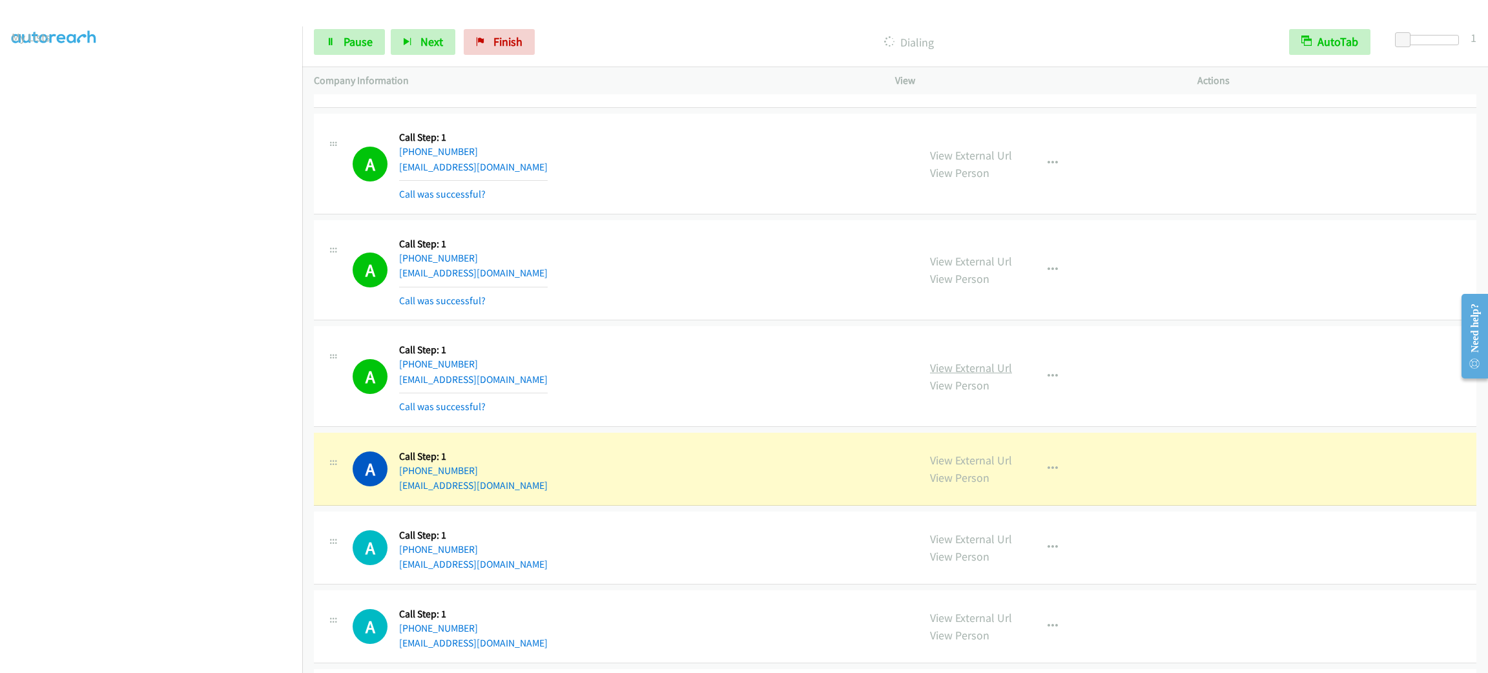
click at [987, 375] on link "View External Url" at bounding box center [971, 367] width 82 height 15
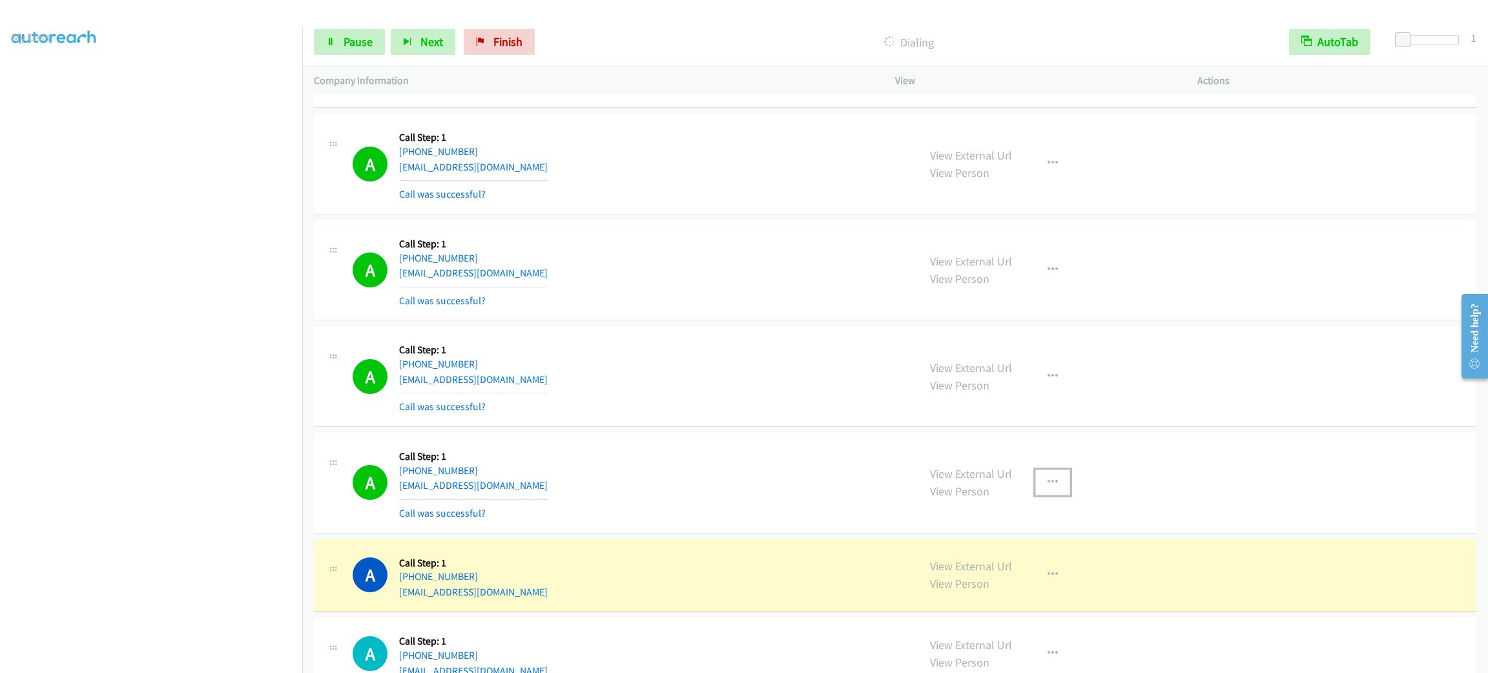
click at [1046, 492] on button "button" at bounding box center [1053, 483] width 35 height 26
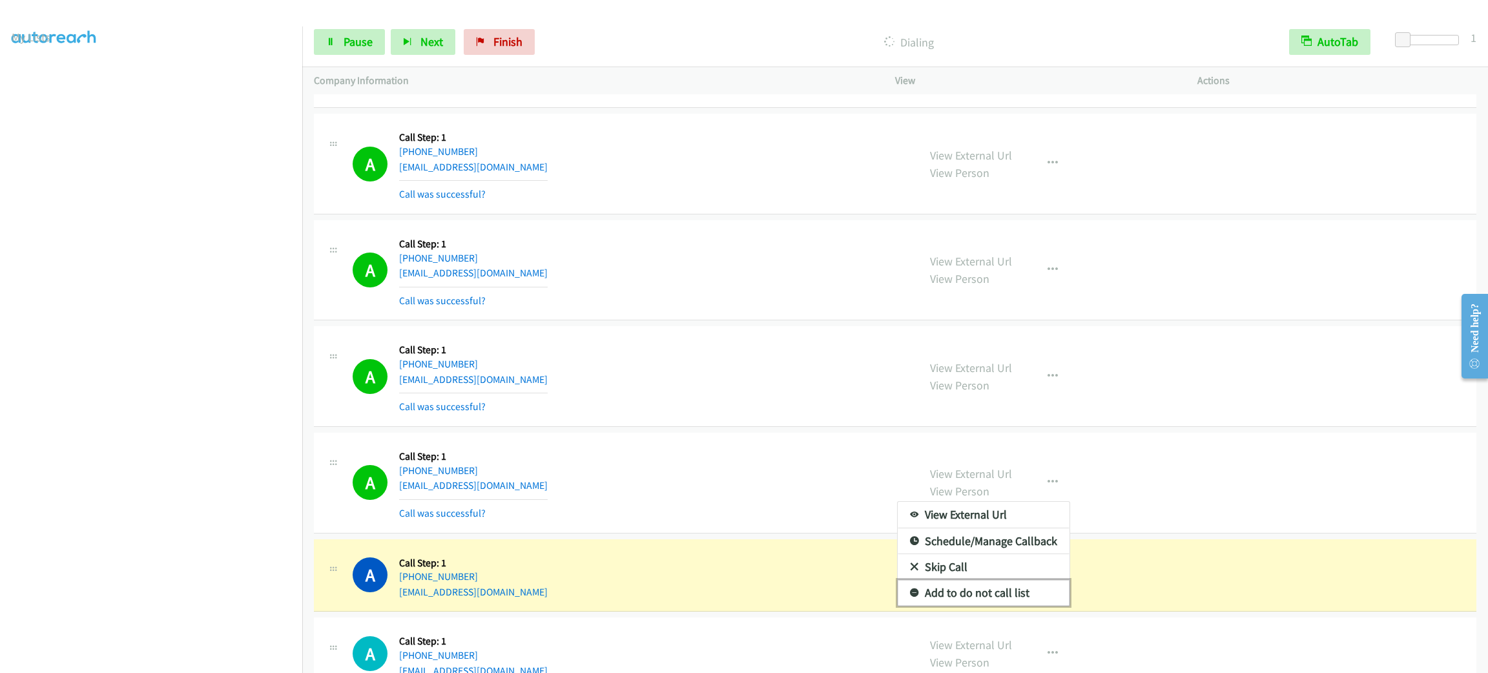
click at [1003, 595] on link "Add to do not call list" at bounding box center [984, 593] width 172 height 26
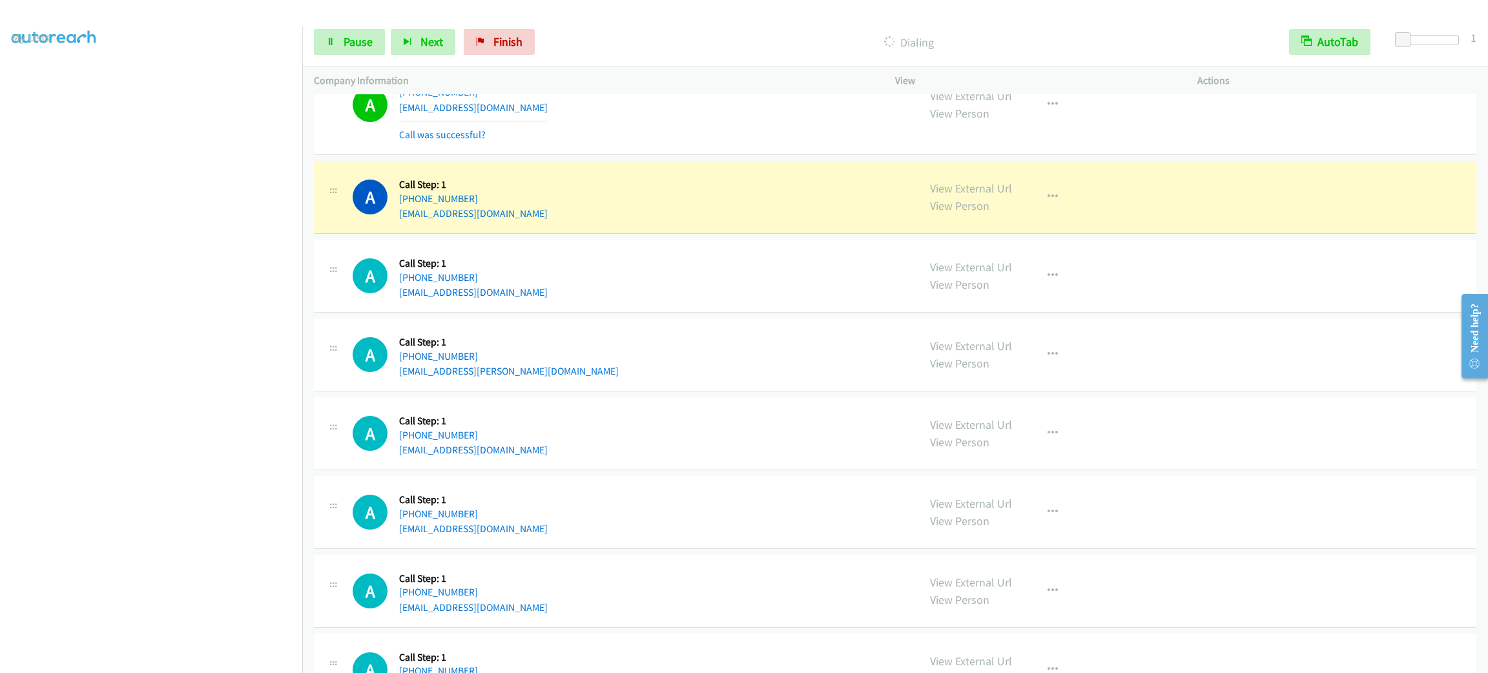
scroll to position [1841, 0]
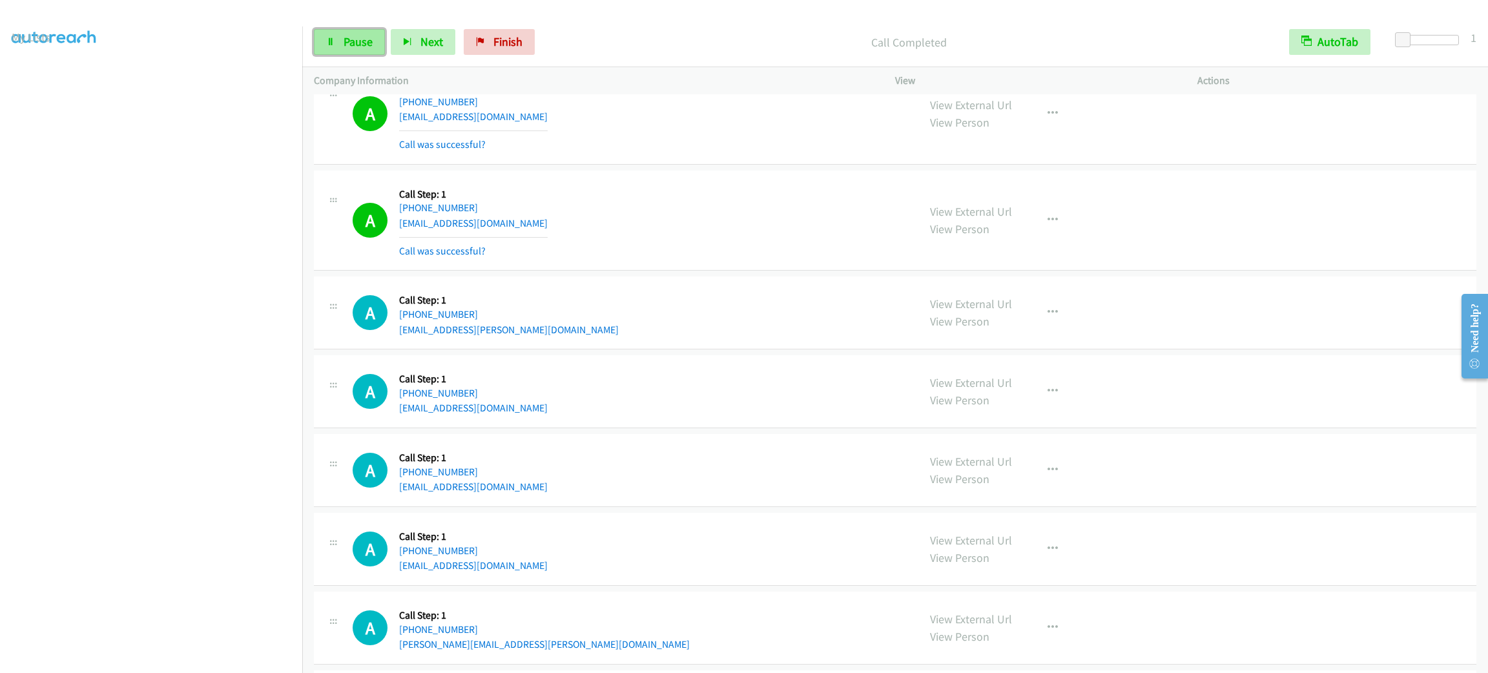
click at [351, 46] on span "Pause" at bounding box center [358, 41] width 29 height 15
click at [362, 46] on span "Start Calls" at bounding box center [369, 41] width 50 height 15
click at [363, 44] on span "Pause" at bounding box center [358, 41] width 29 height 15
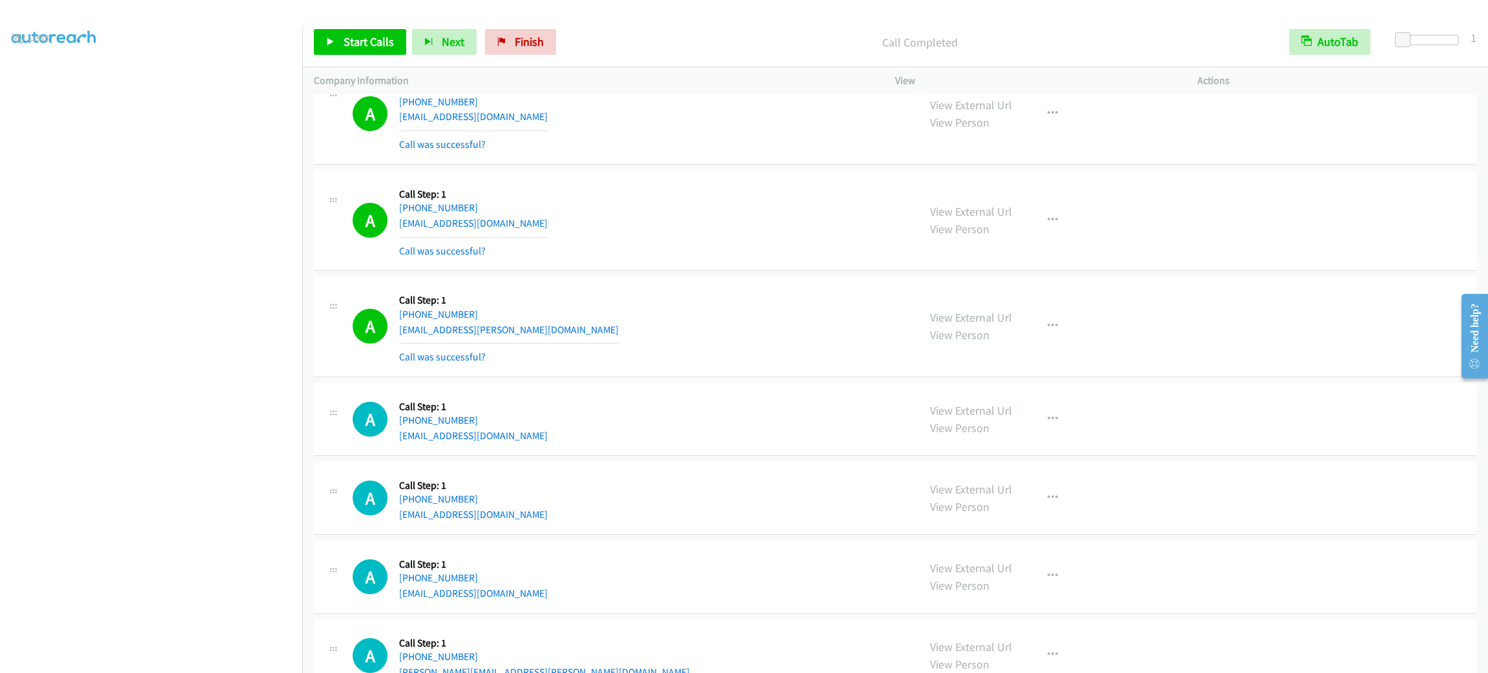
drag, startPoint x: 689, startPoint y: 437, endPoint x: 696, endPoint y: 424, distance: 15.6
click at [689, 437] on div "A Callback Scheduled Call Step: 1 America/Los_Angeles +1 509-828-9284 anon09195…" at bounding box center [630, 419] width 554 height 49
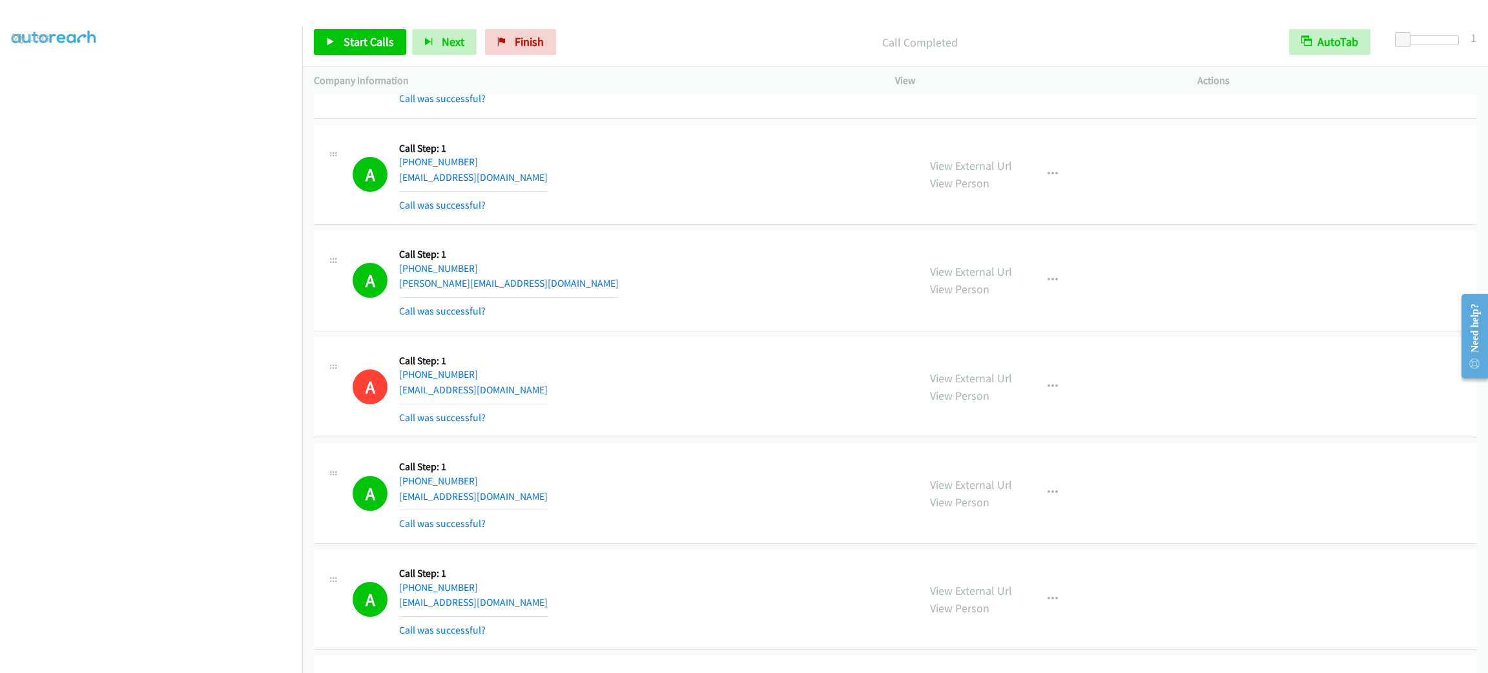
drag, startPoint x: 451, startPoint y: 182, endPoint x: 496, endPoint y: 170, distance: 46.2
click at [451, 181] on link "steph5789@gmail.com" at bounding box center [473, 177] width 149 height 12
drag, startPoint x: 738, startPoint y: 205, endPoint x: 626, endPoint y: 130, distance: 134.6
click at [738, 205] on div "A Callback Scheduled Call Step: 1 America/New_York +1 717-368-1568 steph5789@gm…" at bounding box center [630, 174] width 554 height 77
click at [643, 92] on div "Company Information" at bounding box center [592, 80] width 581 height 27
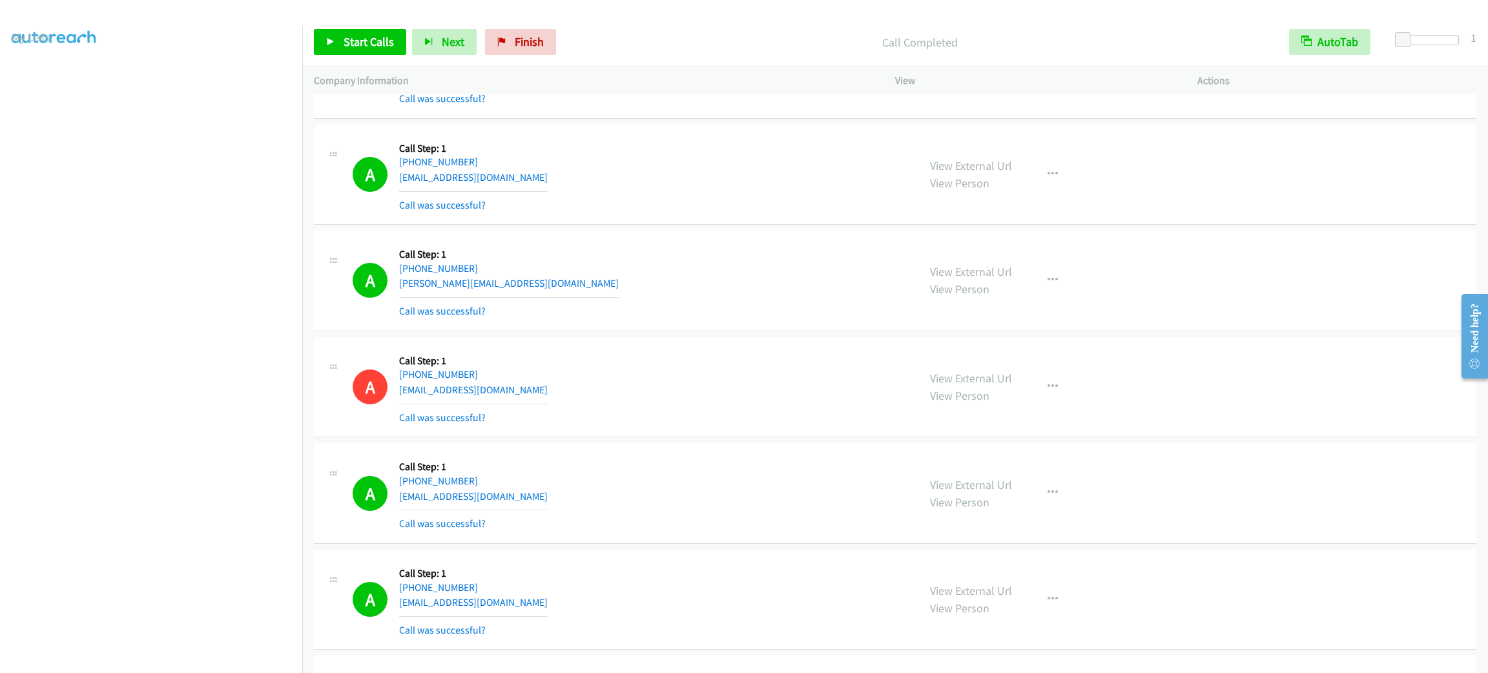
scroll to position [1570, 0]
click at [976, 372] on link "View External Url" at bounding box center [971, 375] width 82 height 15
click at [1050, 391] on button "button" at bounding box center [1053, 384] width 35 height 26
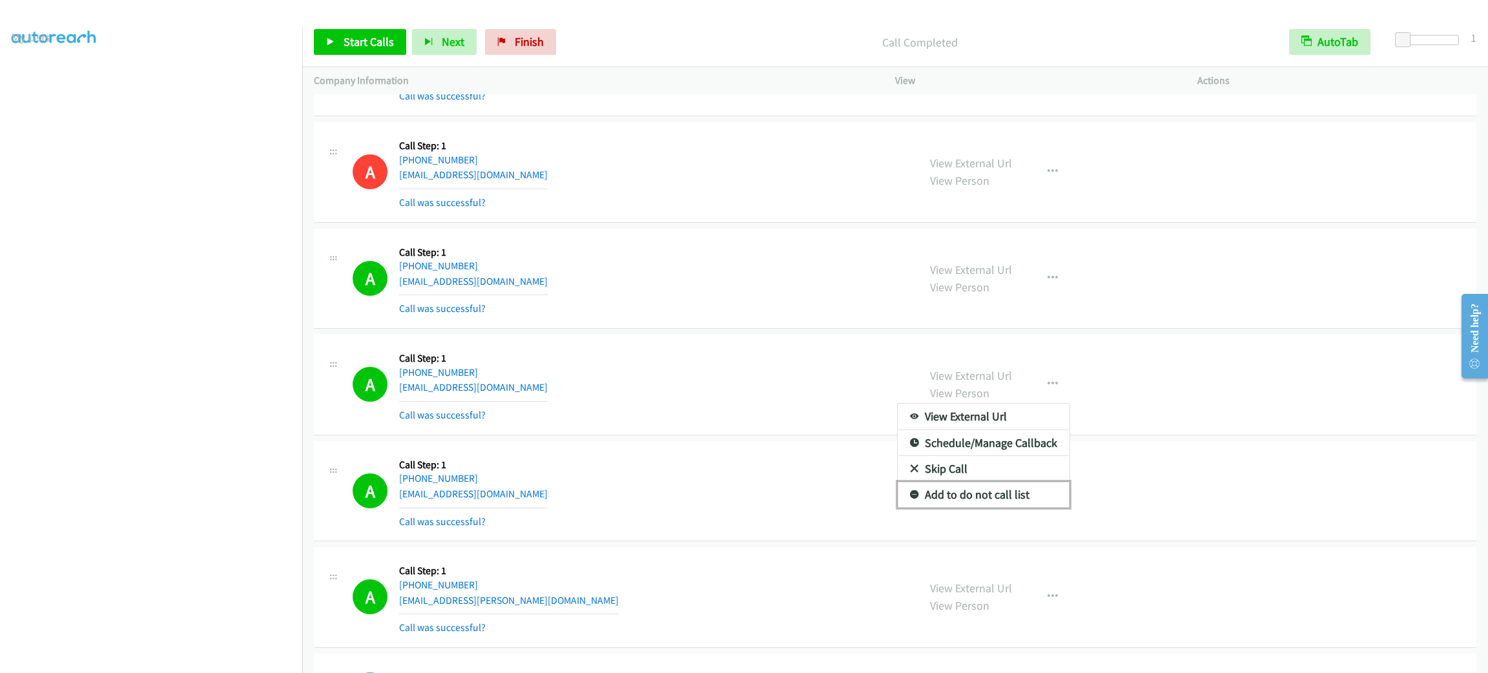
click at [1024, 503] on link "Add to do not call list" at bounding box center [984, 495] width 172 height 26
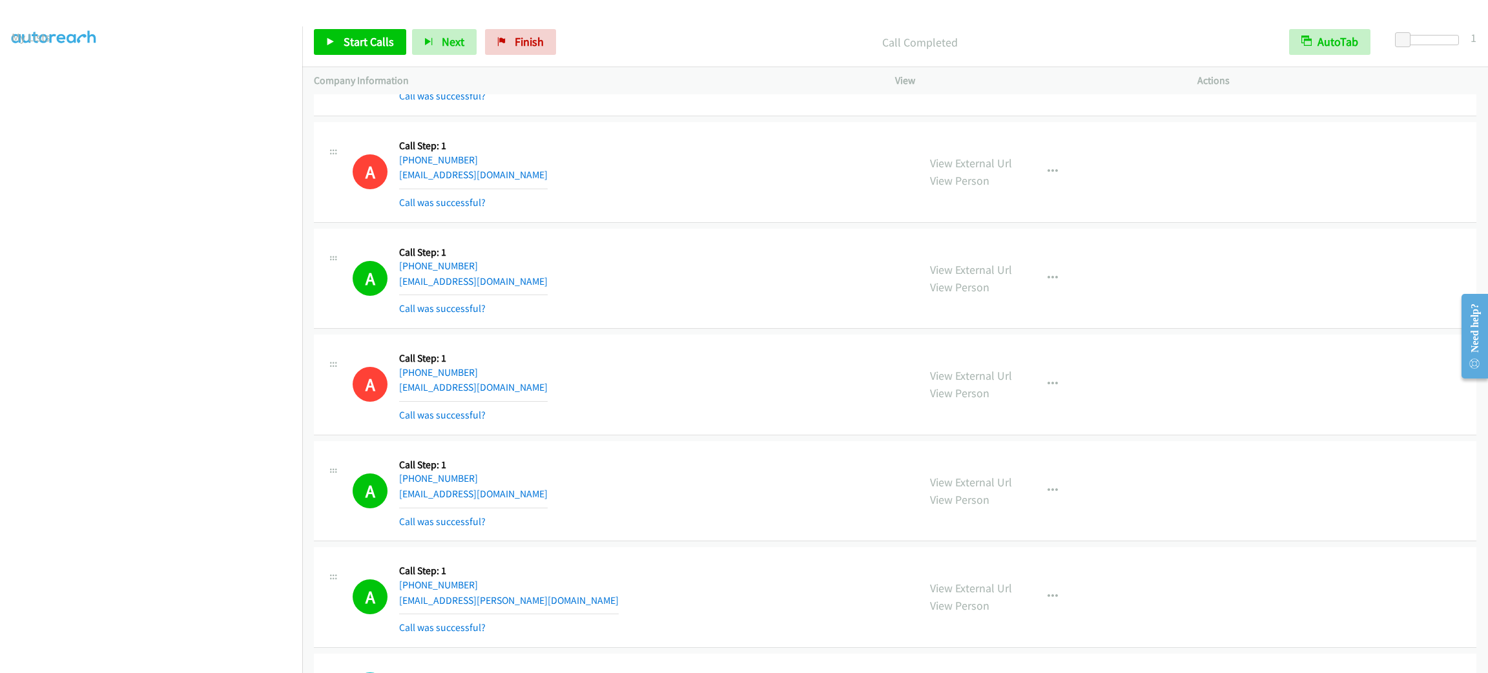
scroll to position [1763, 0]
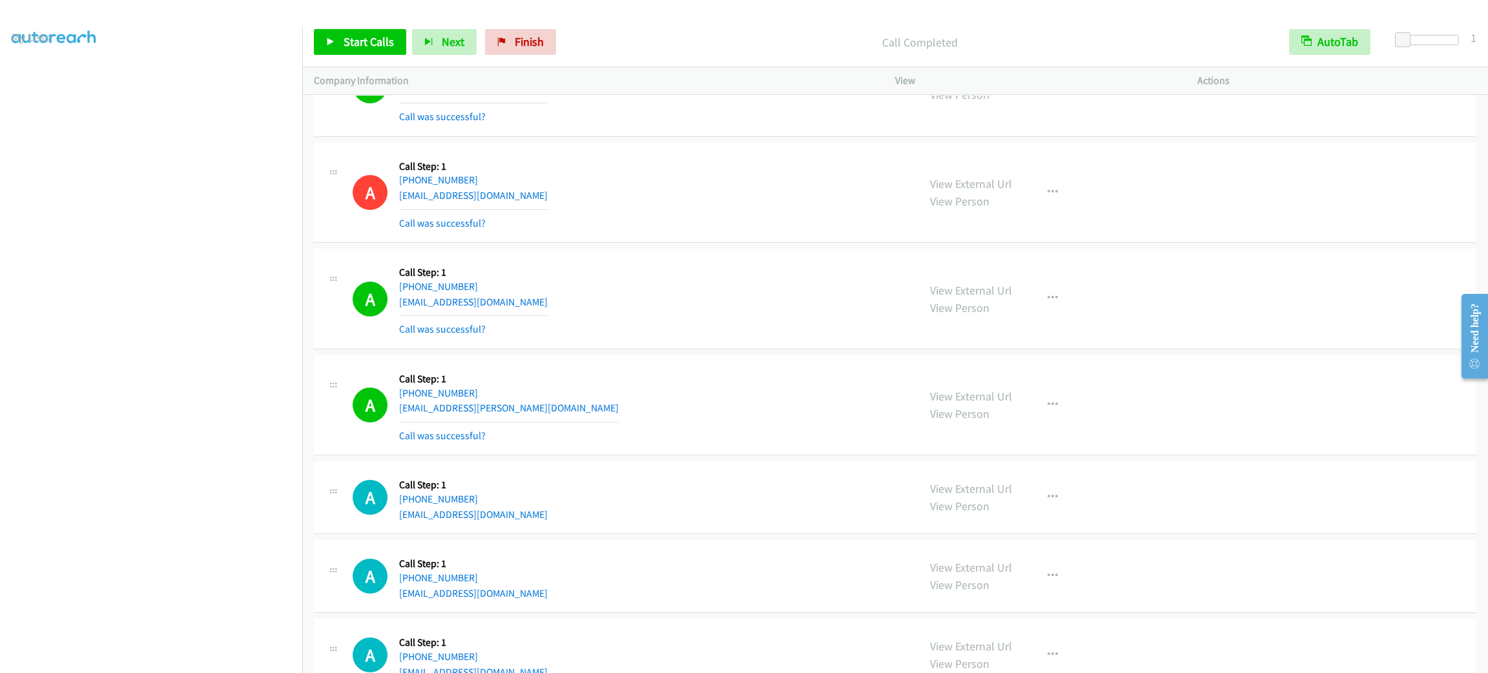
click at [704, 165] on div "A Callback Scheduled Call Step: 1 America/New_York +1 828-773-9988 jggriffin116…" at bounding box center [630, 192] width 554 height 77
drag, startPoint x: 672, startPoint y: 118, endPoint x: 641, endPoint y: 110, distance: 32.0
click at [672, 118] on div "A Callback Scheduled Call Step: 1 America/New_York +1 315-412-9691 davehold5315…" at bounding box center [630, 86] width 554 height 77
click at [340, 45] on link "Start Calls" at bounding box center [360, 42] width 92 height 26
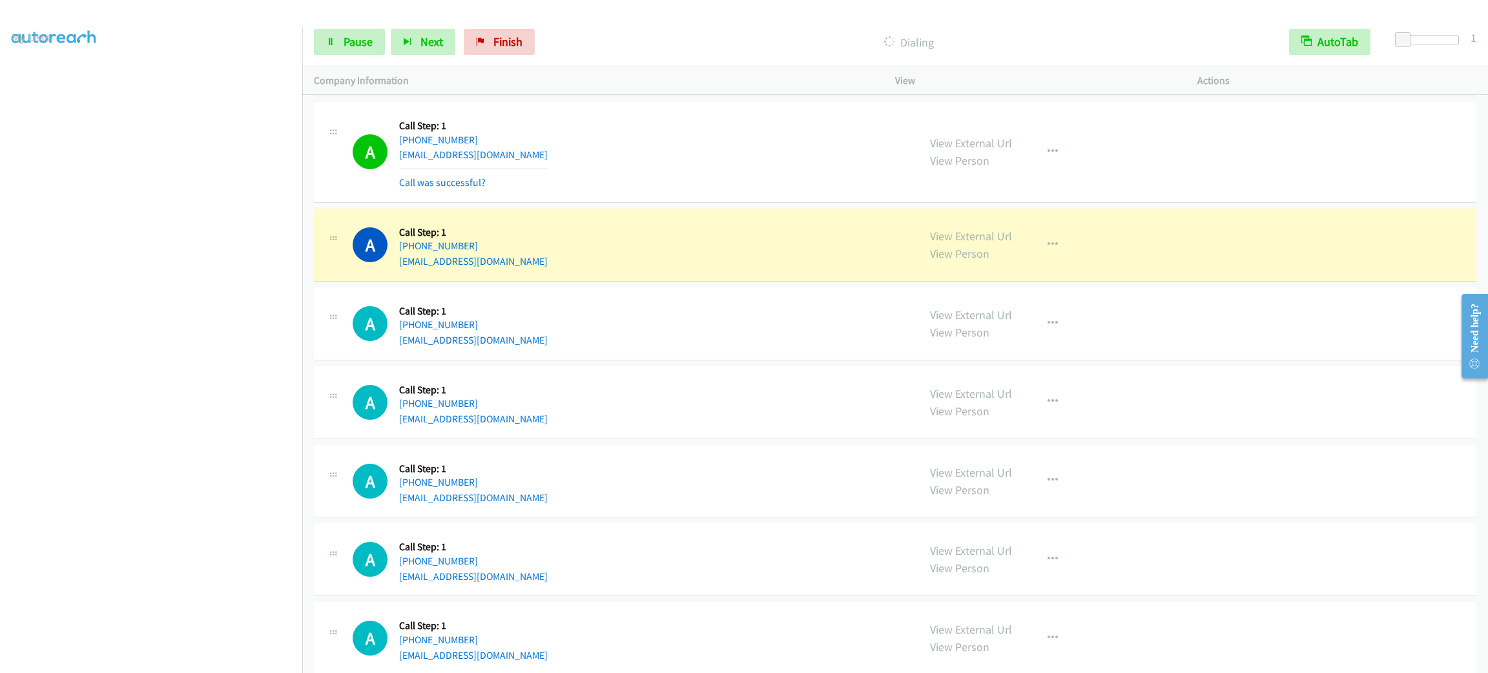
scroll to position [2830, 0]
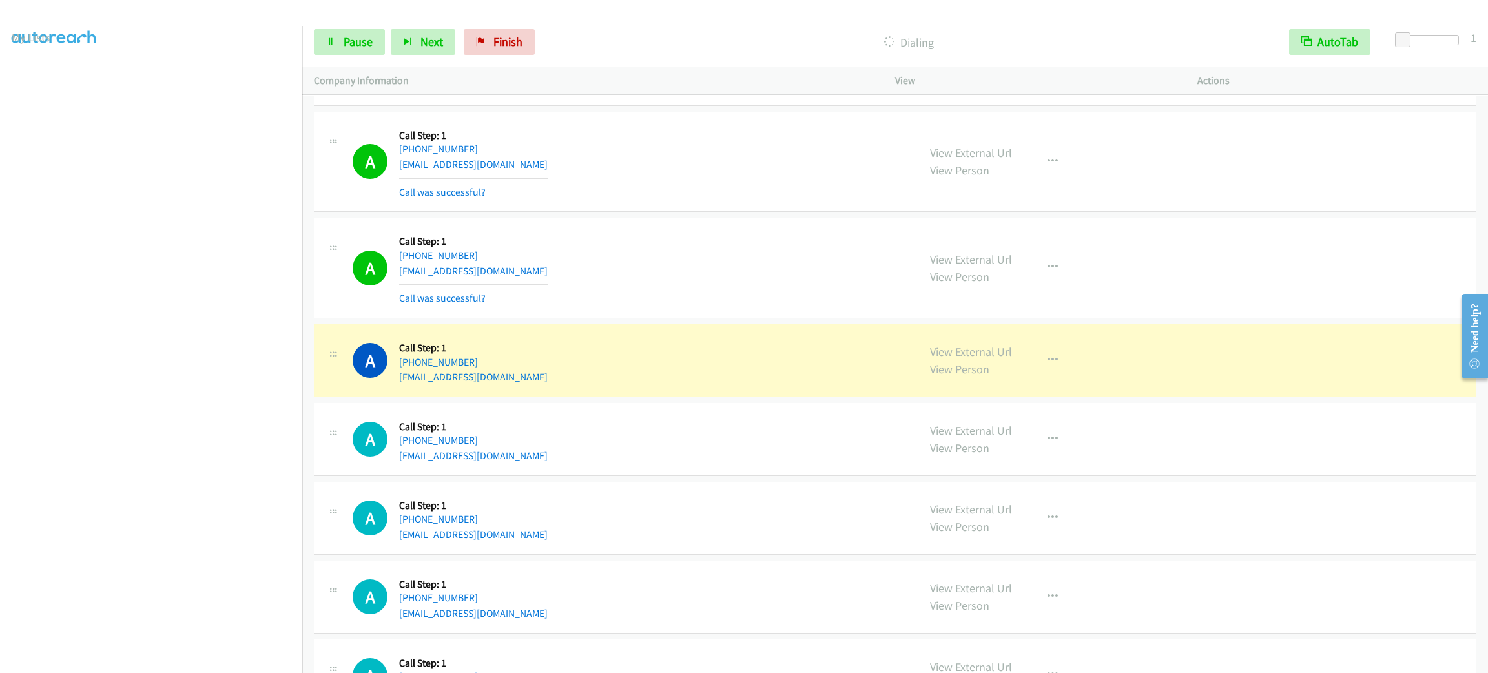
click at [613, 355] on div "A Callback Scheduled Call Step: 1 America/New_York +1 202-906-9200 johnfordc@ho…" at bounding box center [630, 360] width 554 height 49
click at [842, 379] on div "A Callback Scheduled Call Step: 1 America/New_York +1 202-906-9200 johnfordc@ho…" at bounding box center [630, 360] width 554 height 49
click at [1037, 371] on button "button" at bounding box center [1053, 361] width 35 height 26
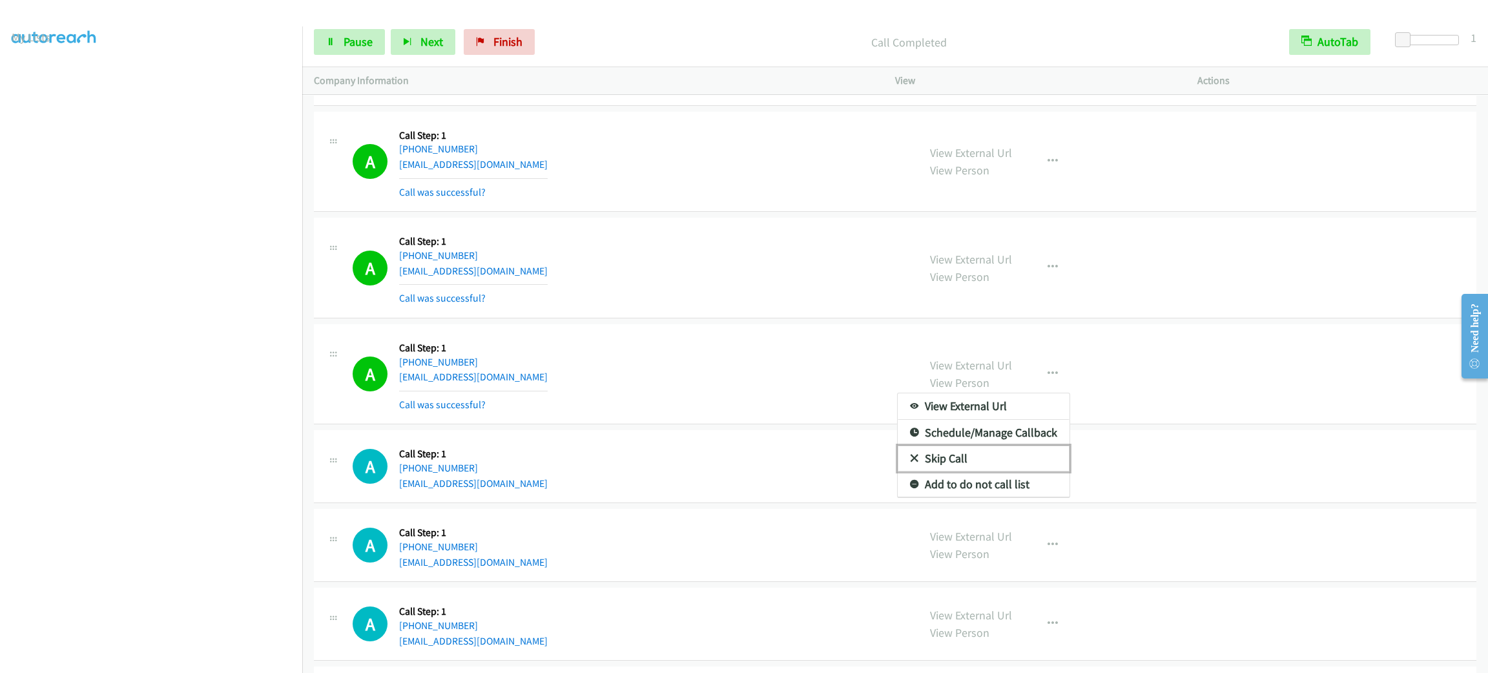
click at [1005, 472] on link "Skip Call" at bounding box center [984, 459] width 172 height 26
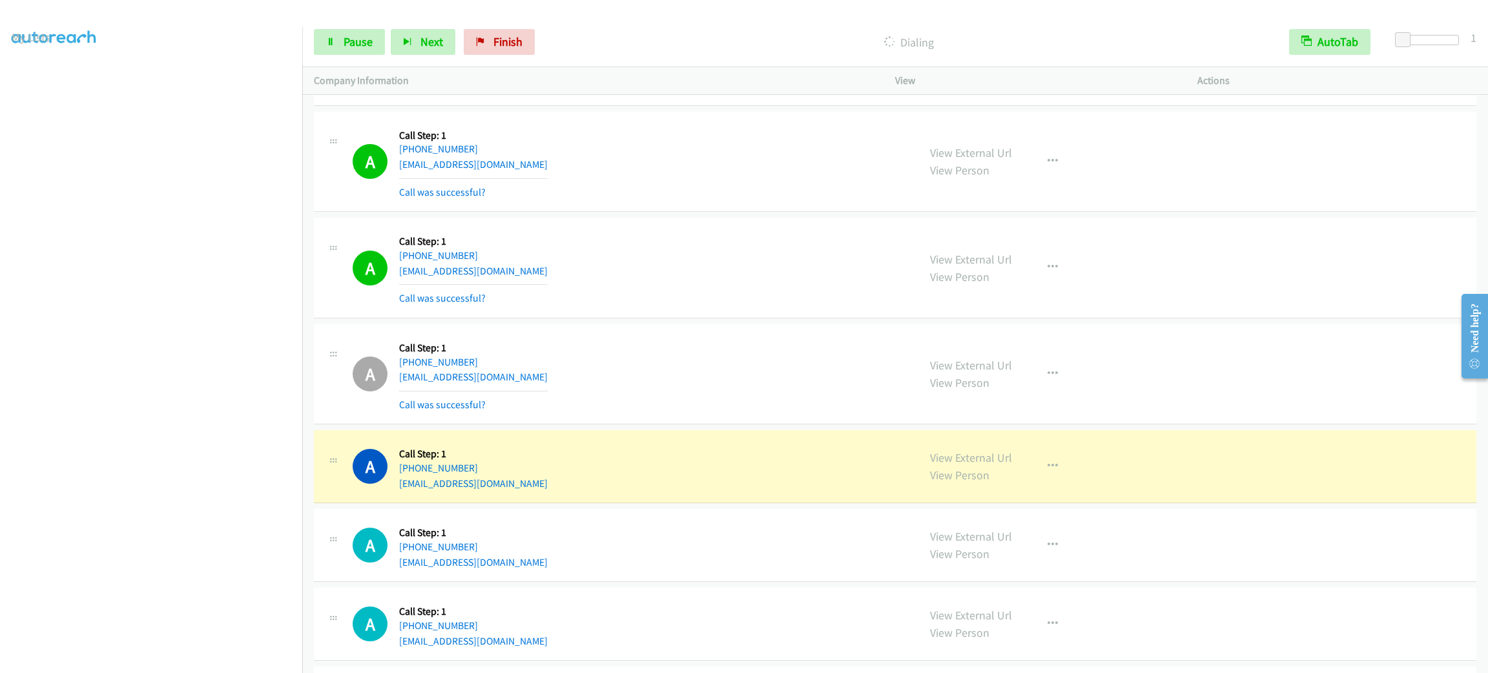
scroll to position [3023, 0]
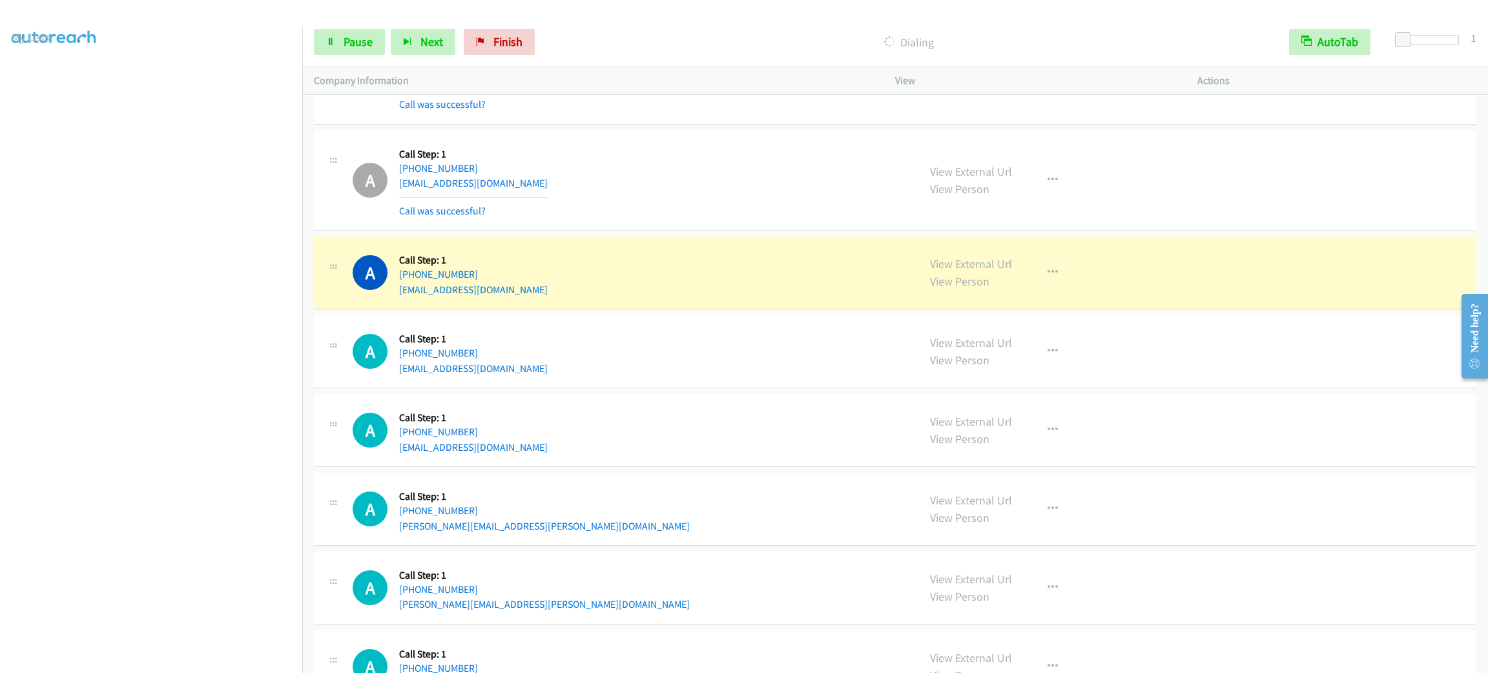
click at [552, 297] on div "A Callback Scheduled Call Step: 1 America/Los_Angeles +1 805-425-1715 tarvertru…" at bounding box center [630, 272] width 554 height 49
copy div "tarvertrustvta@gmail.com"
click at [949, 271] on link "View External Url" at bounding box center [971, 263] width 82 height 15
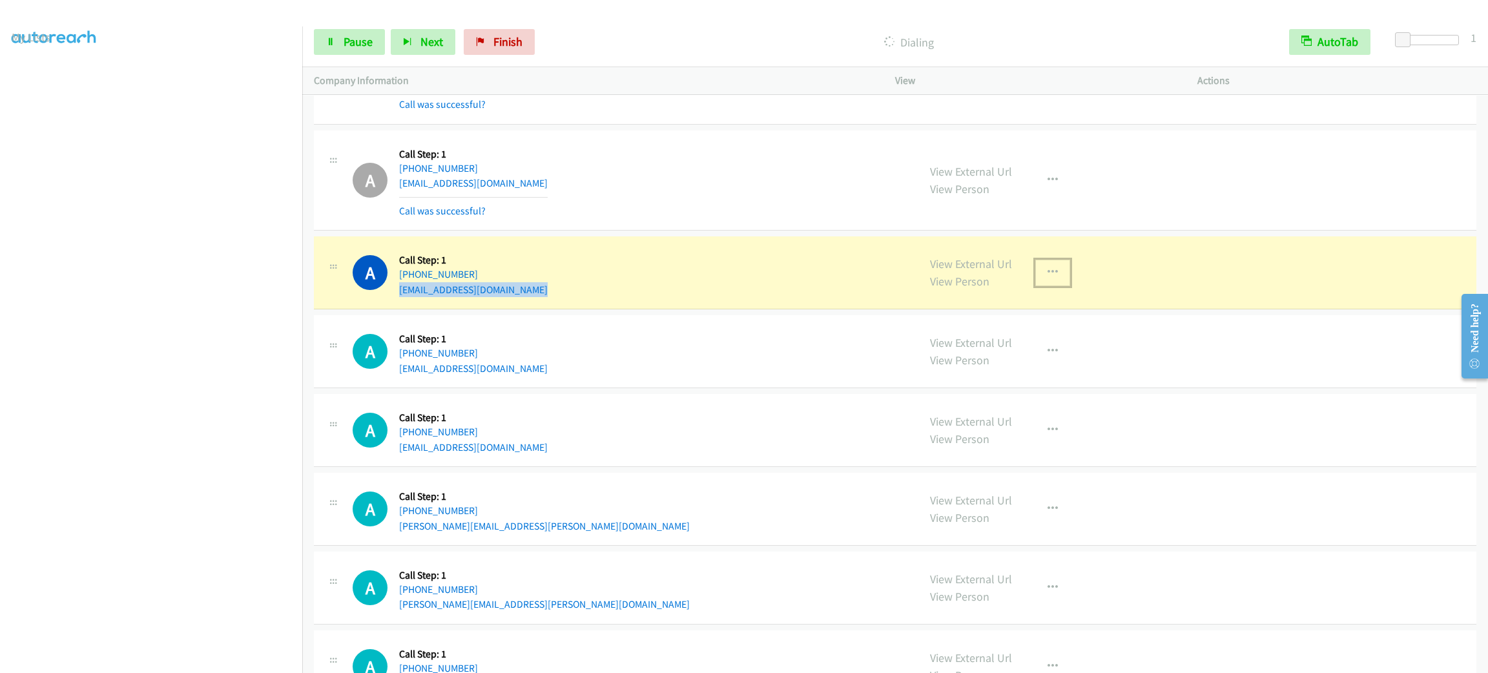
click at [1048, 278] on icon "button" at bounding box center [1053, 272] width 10 height 10
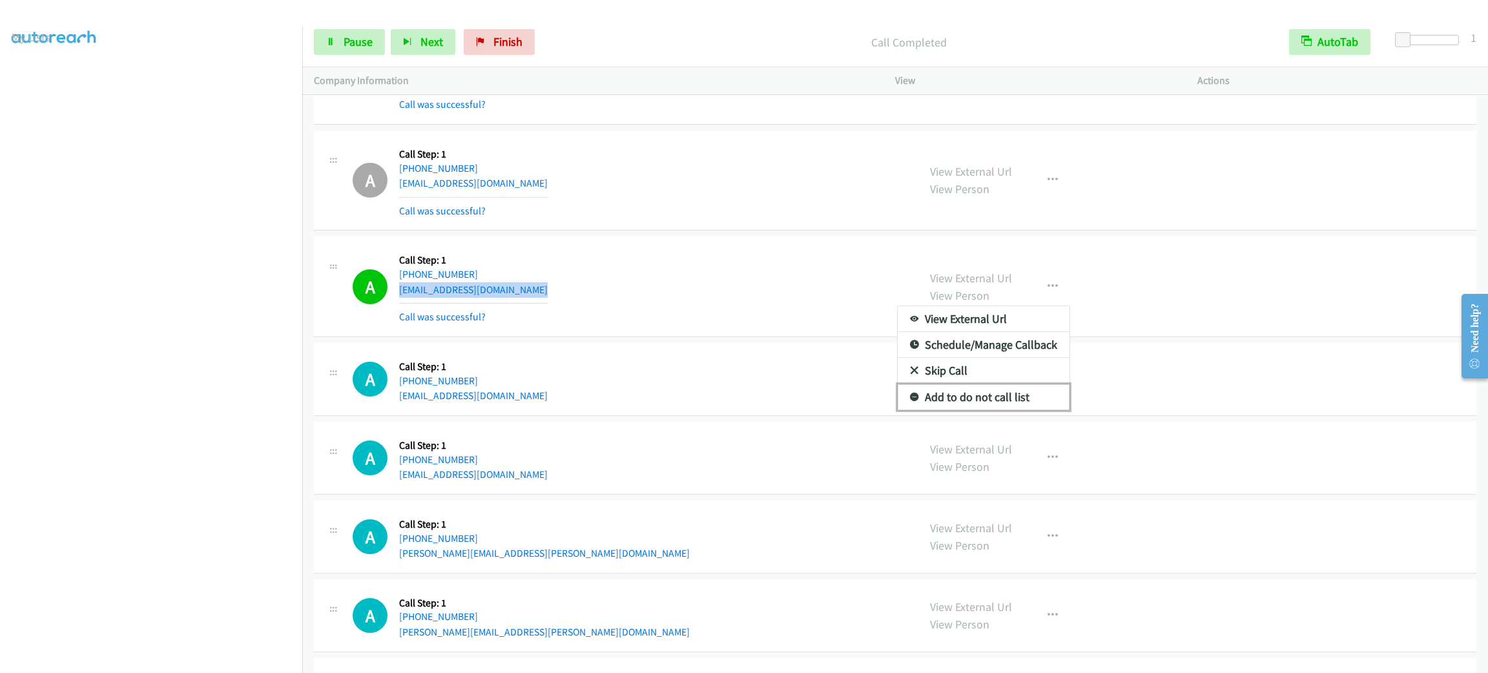
click at [1041, 402] on link "Add to do not call list" at bounding box center [984, 397] width 172 height 26
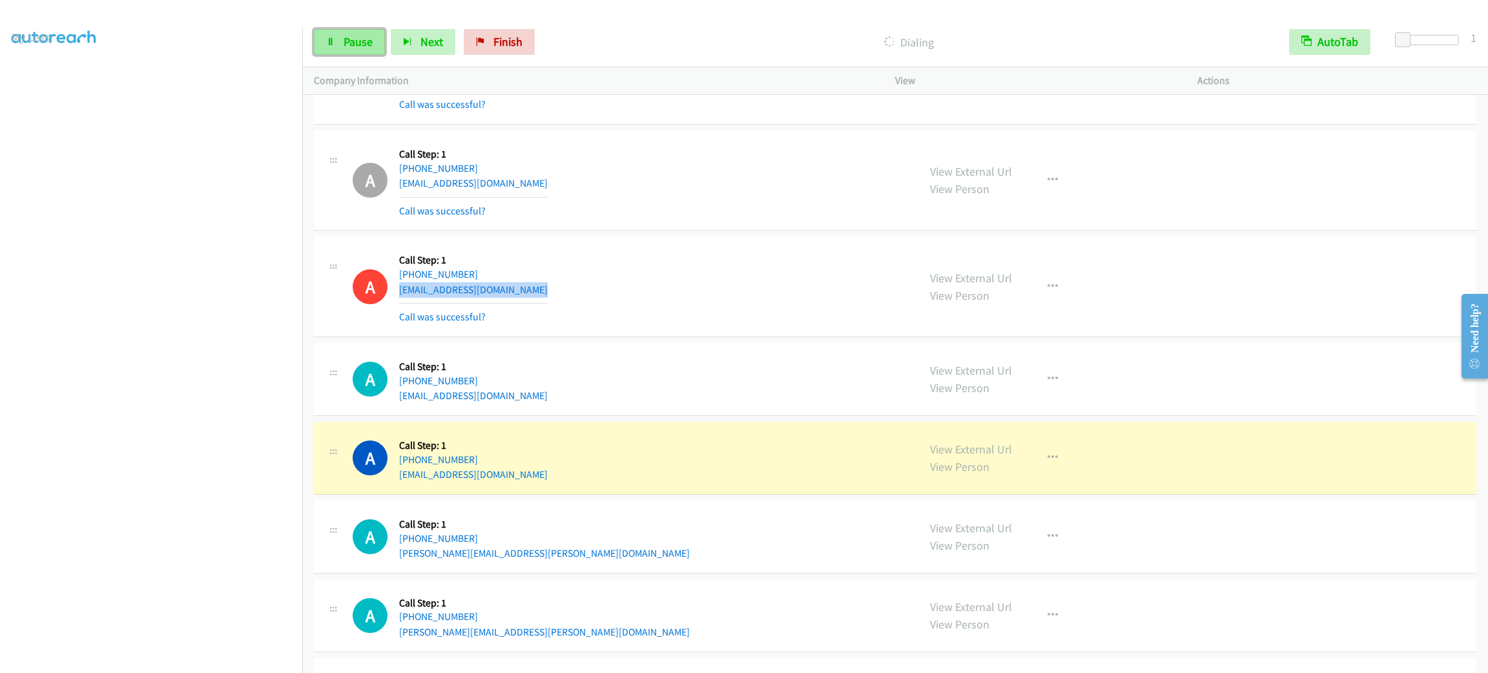
click at [356, 34] on span "Pause" at bounding box center [358, 41] width 29 height 15
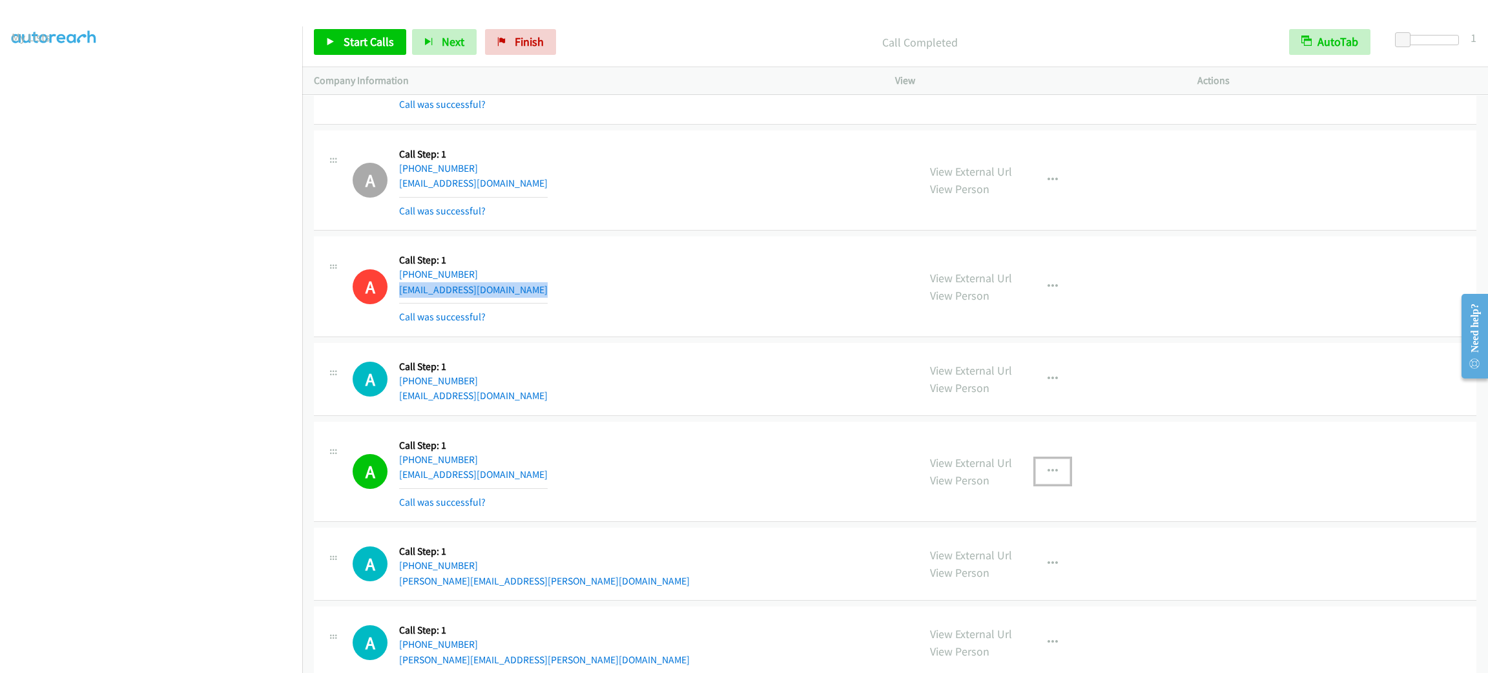
click at [1056, 483] on button "button" at bounding box center [1053, 472] width 35 height 26
click at [1025, 581] on link "Add to do not call list" at bounding box center [984, 582] width 172 height 26
drag, startPoint x: 761, startPoint y: 313, endPoint x: 519, endPoint y: 313, distance: 242.3
click at [758, 313] on div "A Callback Scheduled Call Step: 1 America/Los_Angeles +1 805-425-1715 tarvertru…" at bounding box center [630, 286] width 554 height 77
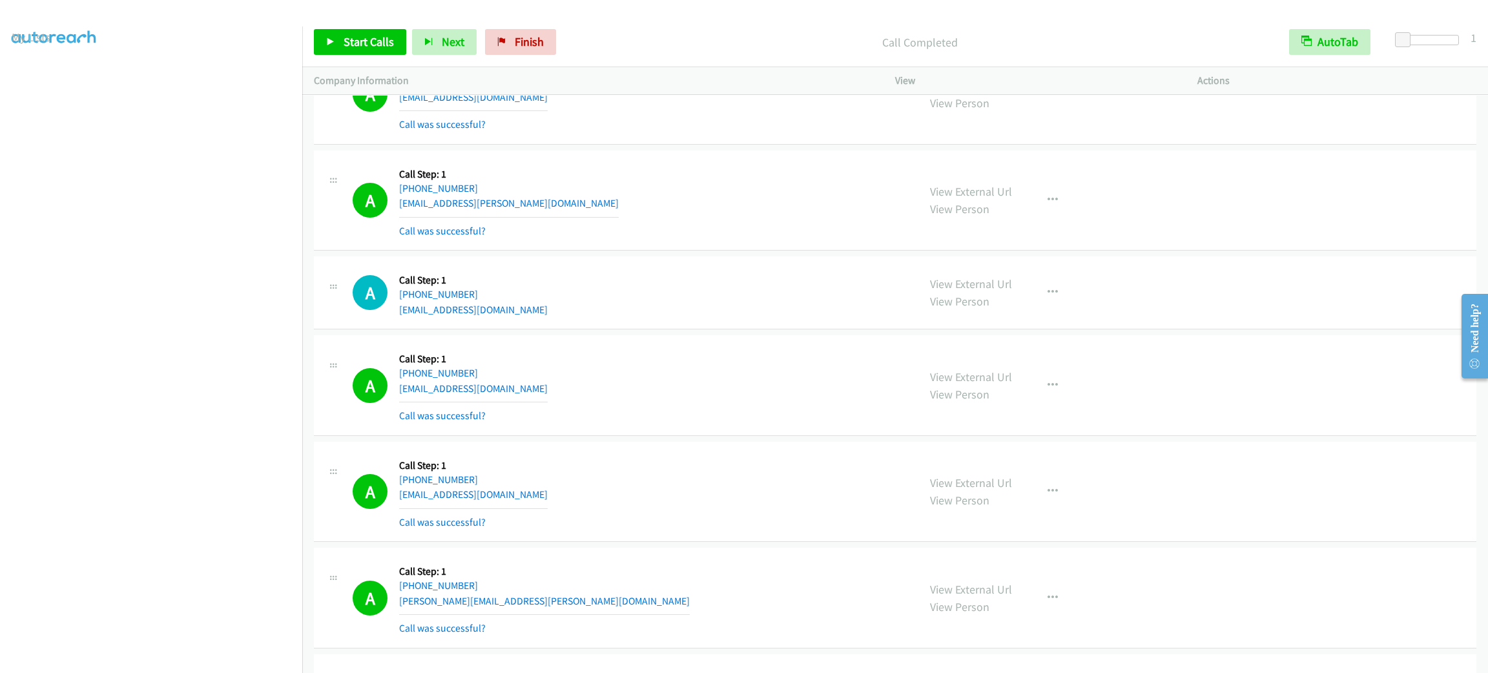
click at [1042, 374] on div "View External Url View Person View External Url Email Schedule/Manage Callback …" at bounding box center [1076, 385] width 314 height 77
click at [1048, 386] on icon "button" at bounding box center [1053, 386] width 10 height 10
click at [1002, 509] on link "Add to do not call list" at bounding box center [984, 496] width 172 height 26
